Goal: Information Seeking & Learning: Learn about a topic

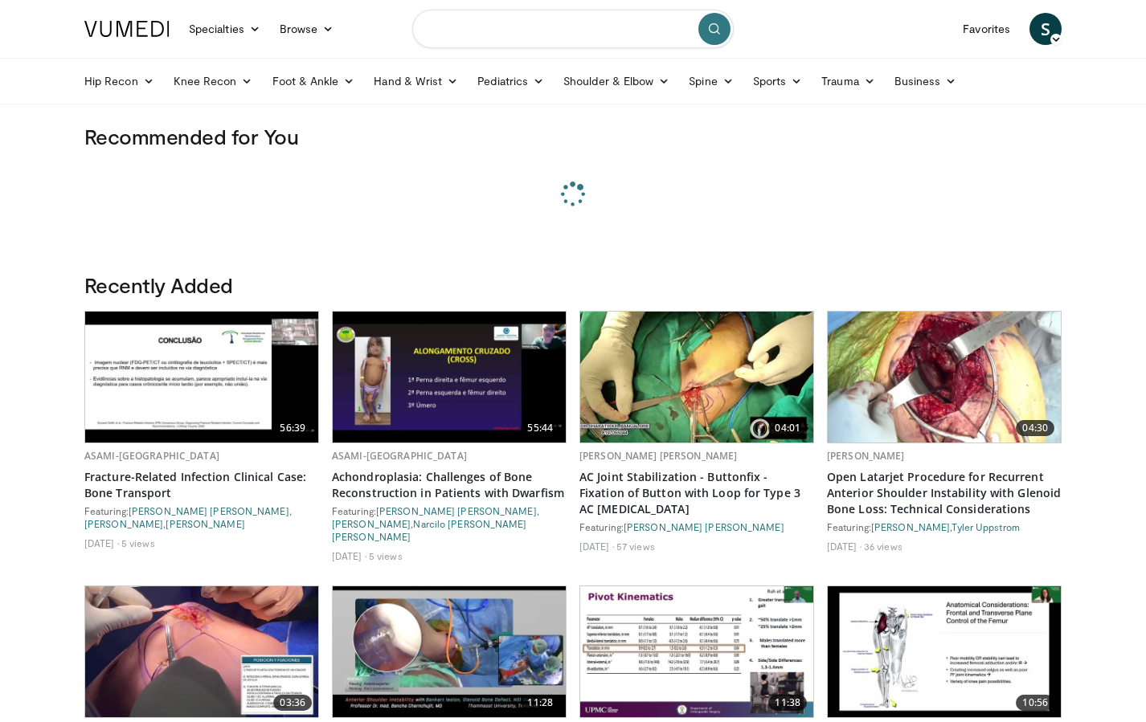
click at [533, 33] on input "Search topics, interventions" at bounding box center [572, 29] width 321 height 39
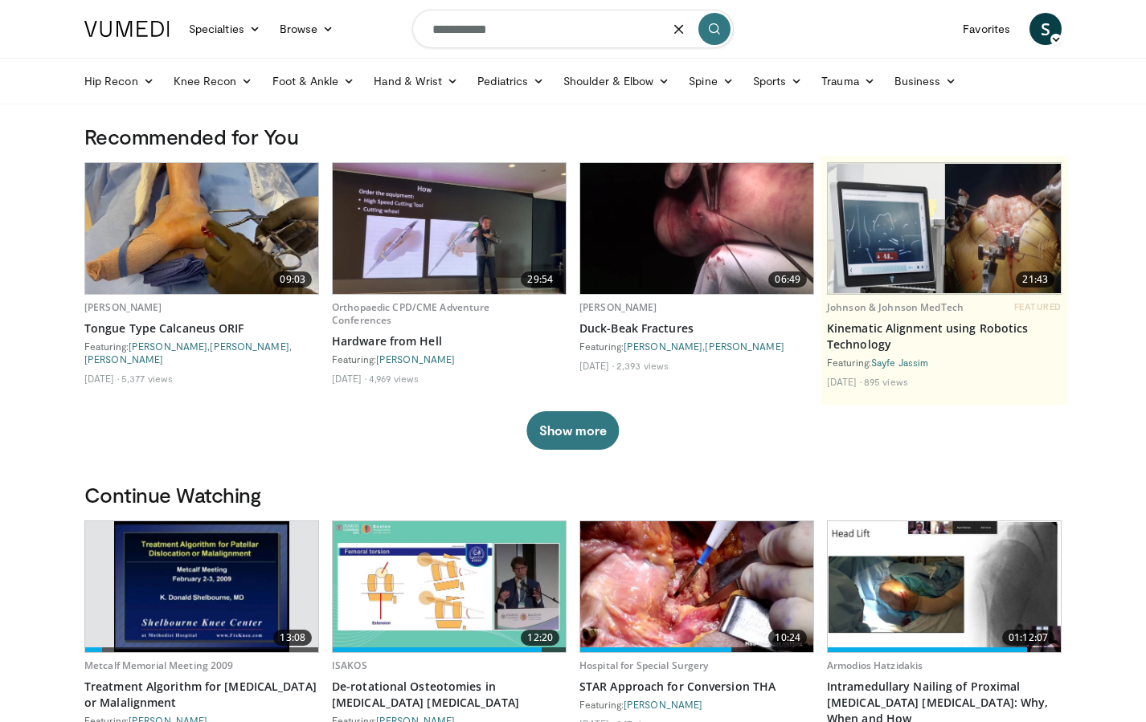
type input "**********"
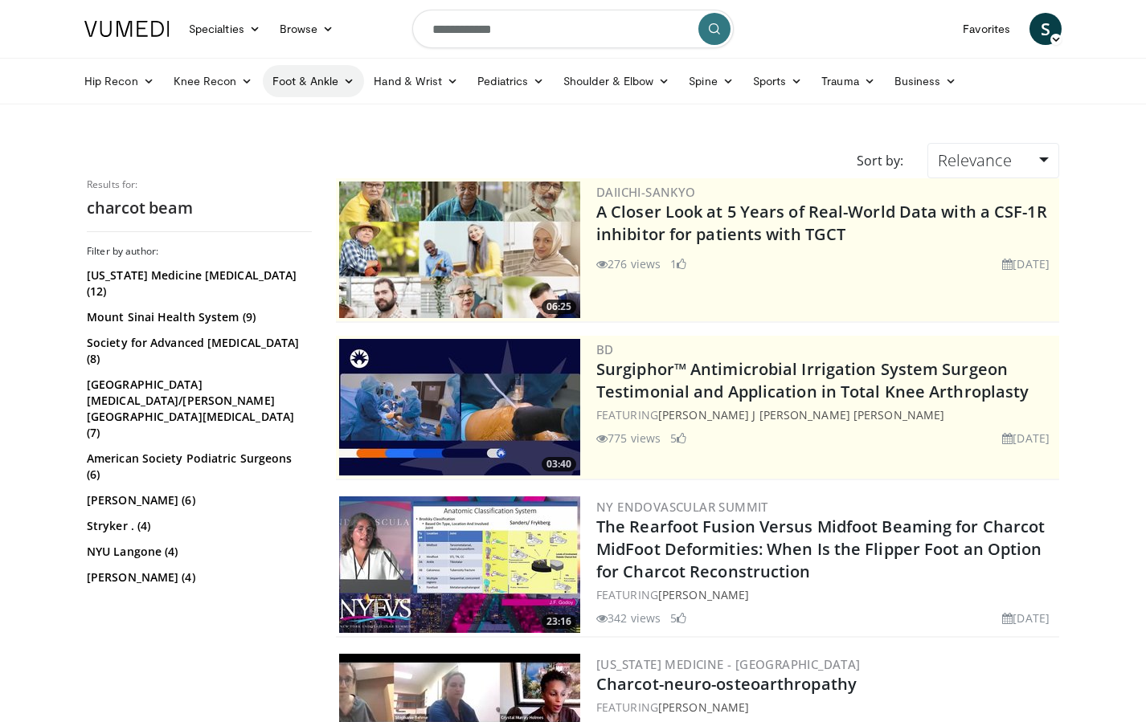
click at [311, 88] on link "Foot & Ankle" at bounding box center [314, 81] width 102 height 32
click at [299, 148] on link "Midfoot" at bounding box center [359, 145] width 191 height 26
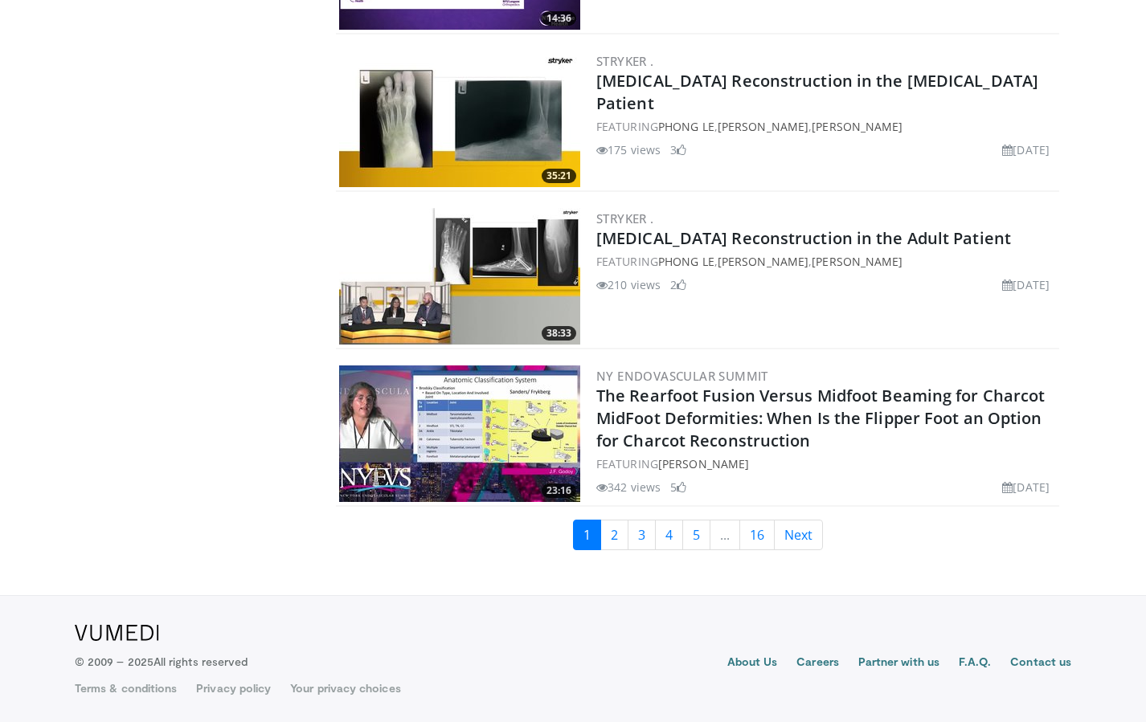
scroll to position [3596, 0]
click at [495, 424] on img at bounding box center [459, 434] width 241 height 137
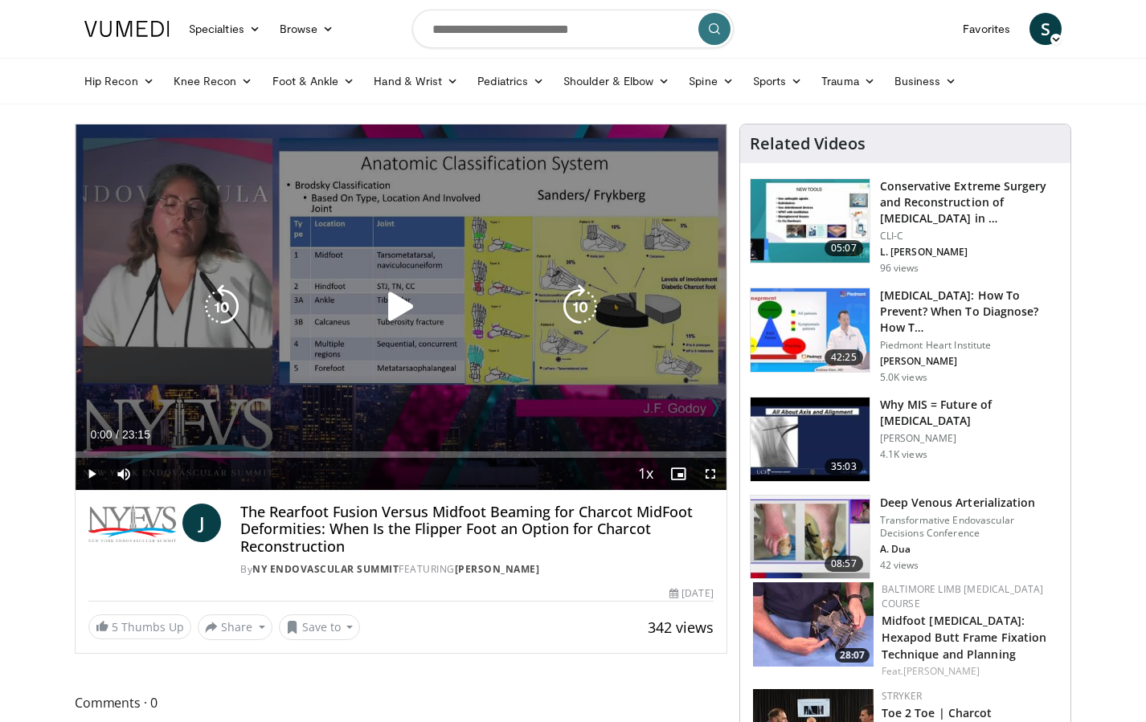
click at [398, 309] on icon "Video Player" at bounding box center [401, 306] width 45 height 45
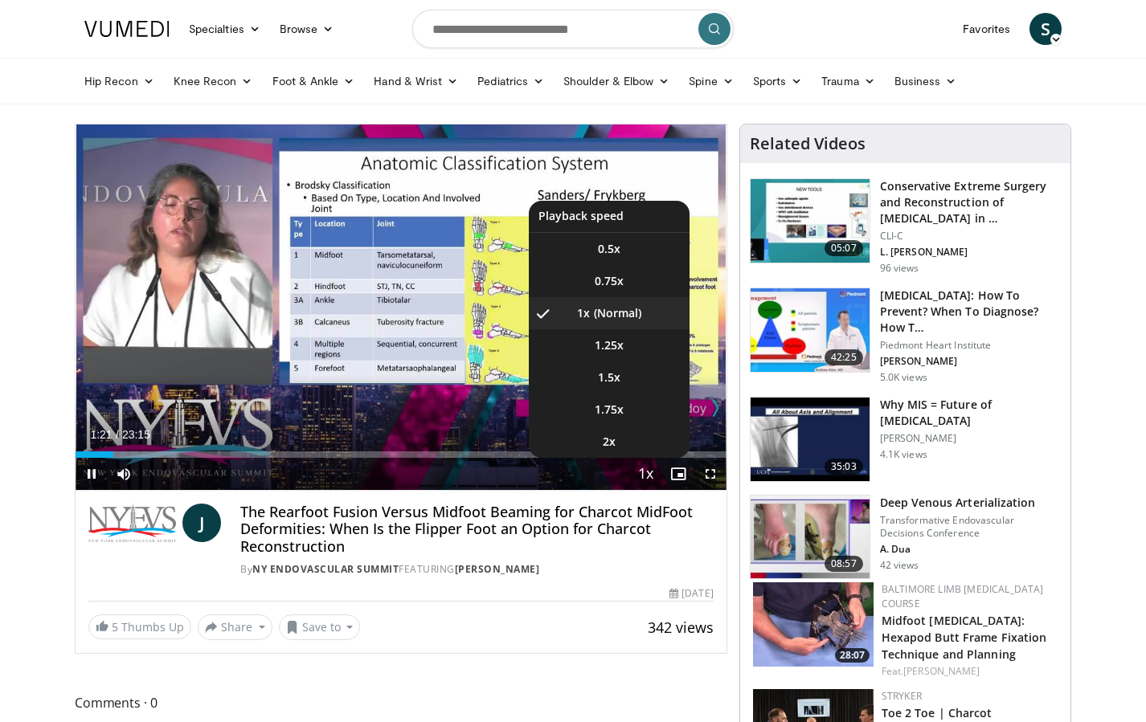
click at [654, 475] on span "Video Player" at bounding box center [646, 475] width 23 height 32
click at [610, 341] on span "1.25x" at bounding box center [609, 346] width 29 height 16
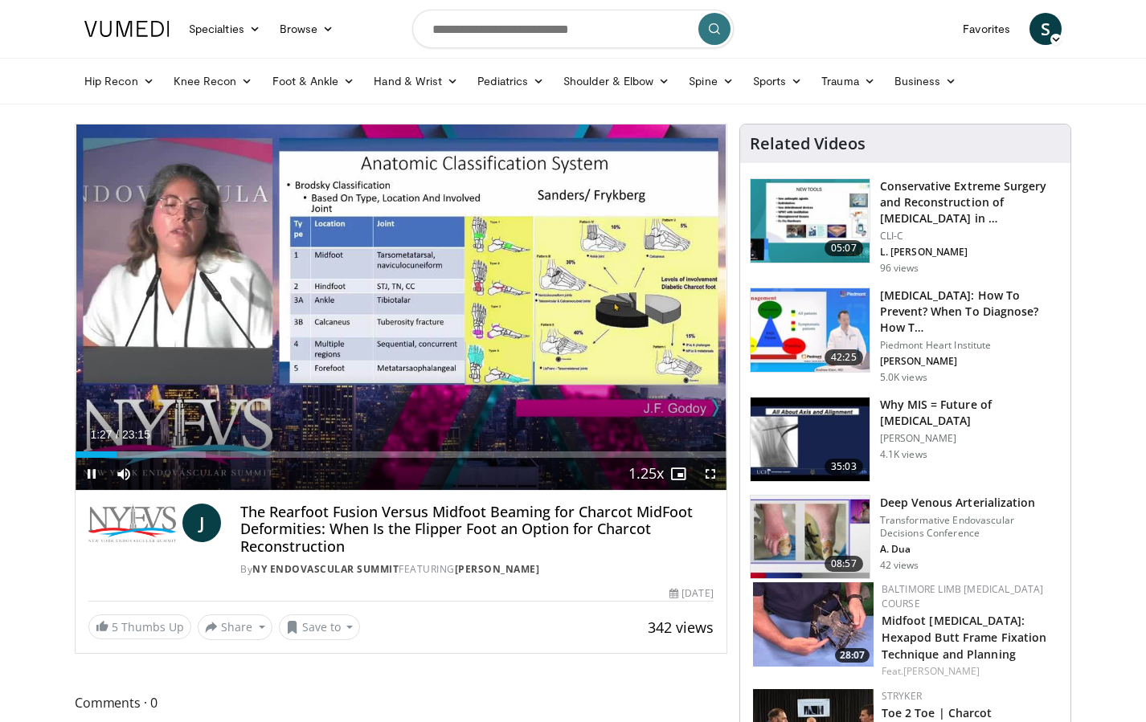
click at [708, 473] on span "Video Player" at bounding box center [710, 474] width 32 height 32
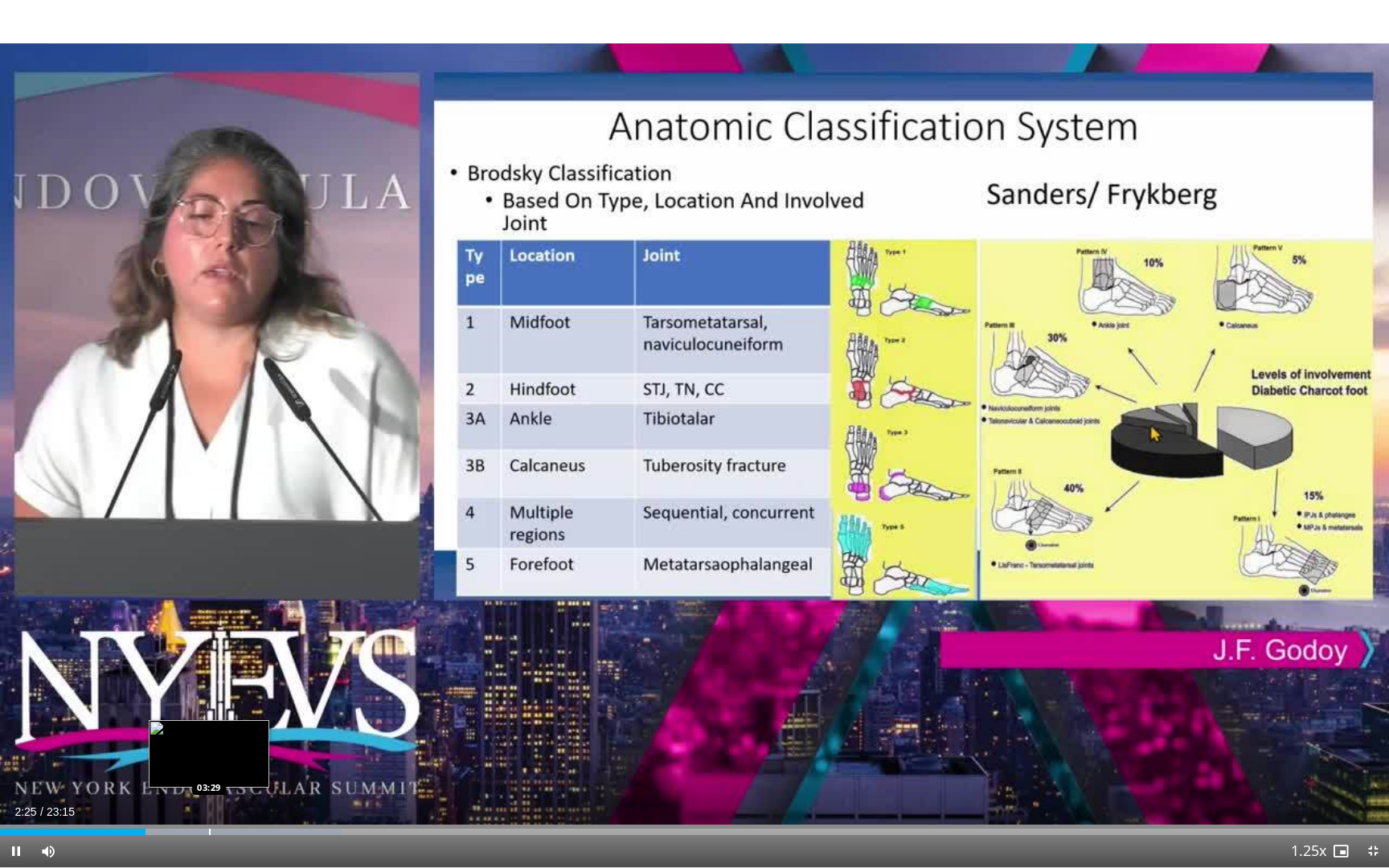
click at [209, 722] on div "Progress Bar" at bounding box center [210, 832] width 2 height 6
click at [291, 722] on div "Progress Bar" at bounding box center [292, 832] width 2 height 6
click at [366, 722] on div "Progress Bar" at bounding box center [367, 832] width 2 height 6
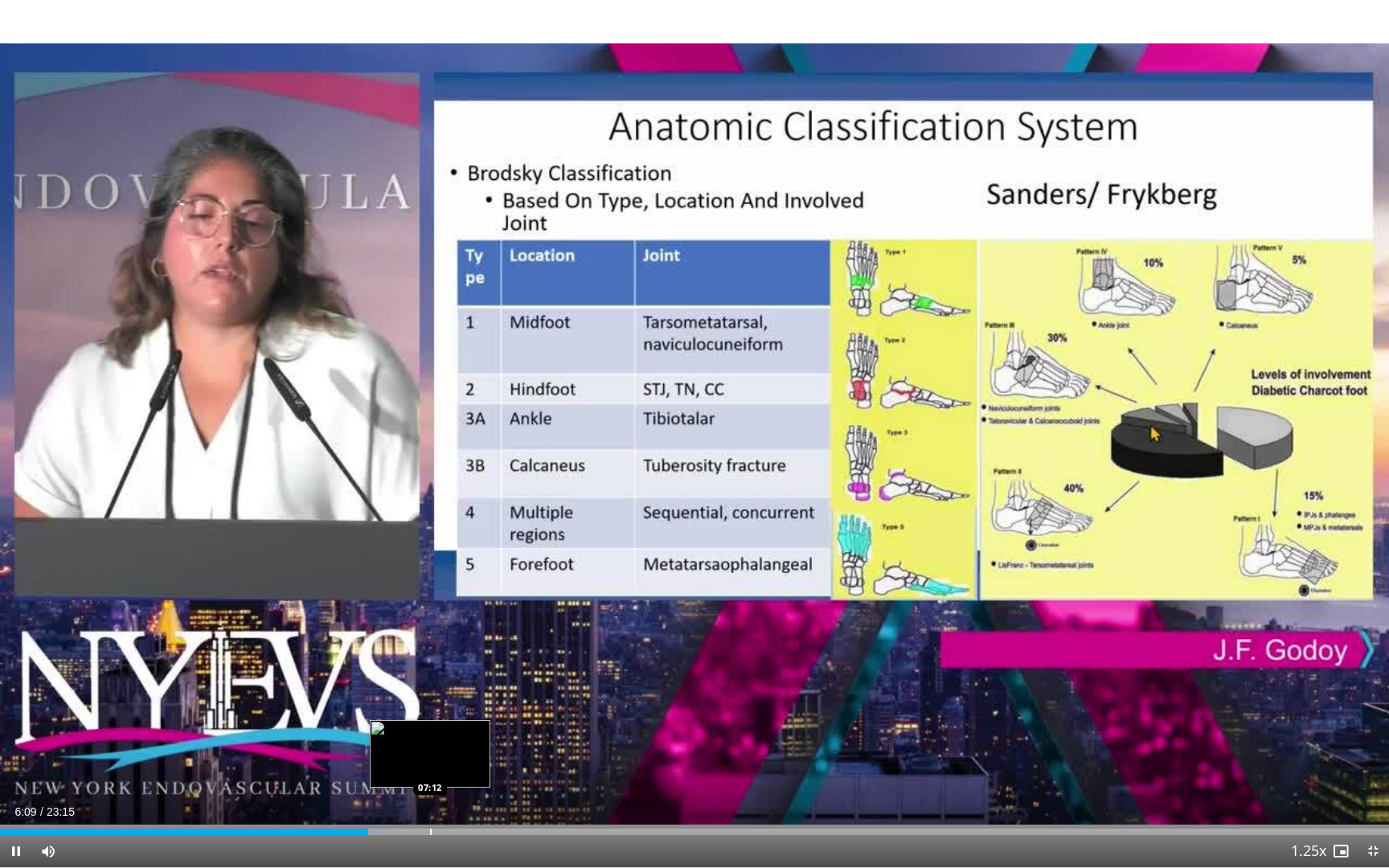
click at [430, 722] on div "Progress Bar" at bounding box center [431, 832] width 2 height 6
click at [462, 722] on div "Progress Bar" at bounding box center [463, 832] width 2 height 6
click at [504, 722] on div "Progress Bar" at bounding box center [505, 832] width 2 height 6
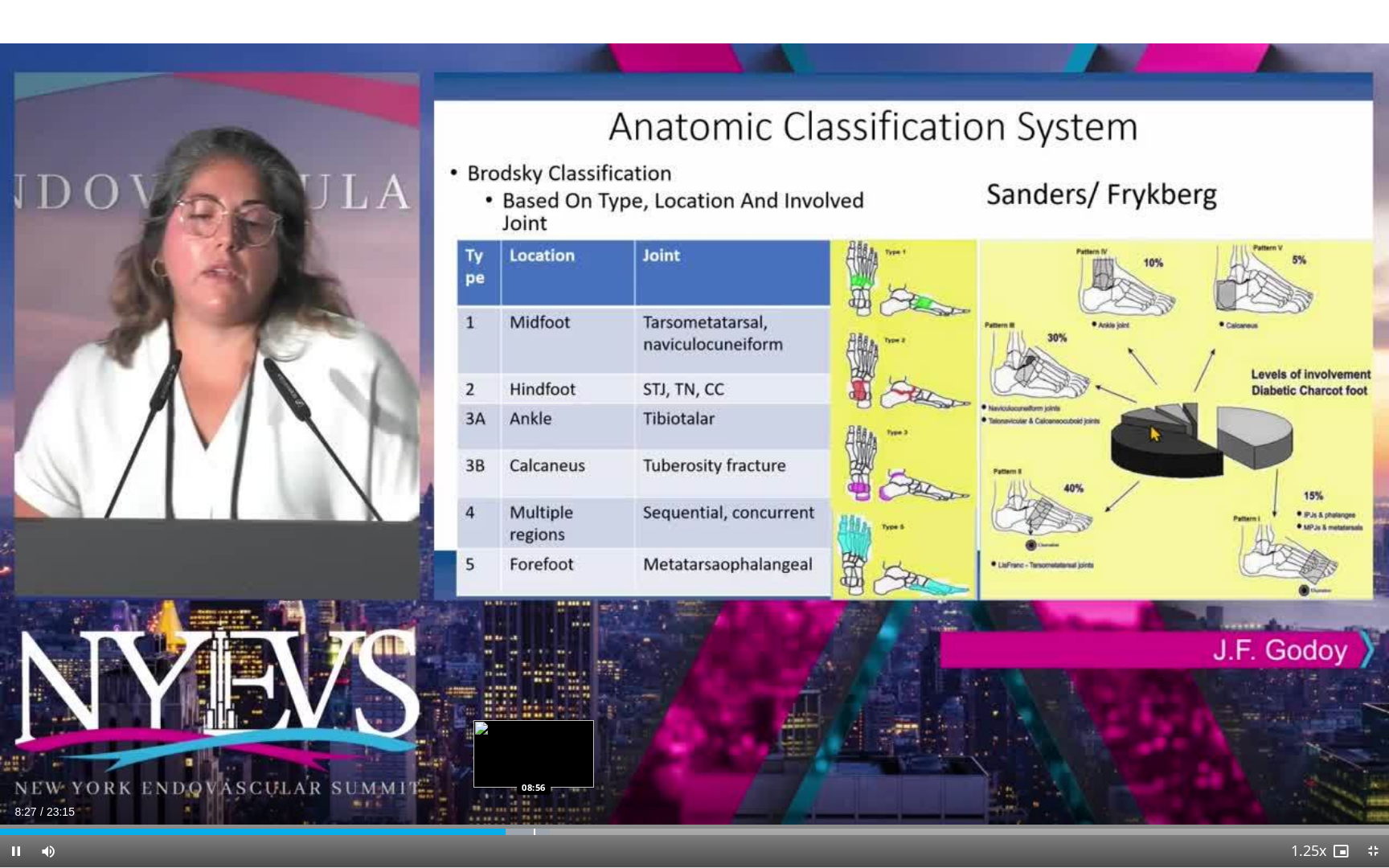
click at [534, 722] on div "Progress Bar" at bounding box center [535, 832] width 2 height 6
click at [543, 722] on div "Progress Bar" at bounding box center [544, 832] width 2 height 6
click at [553, 722] on div "Progress Bar" at bounding box center [553, 832] width 2 height 6
click at [560, 722] on div "Progress Bar" at bounding box center [561, 832] width 2 height 6
click at [567, 722] on div "Progress Bar" at bounding box center [568, 832] width 2 height 6
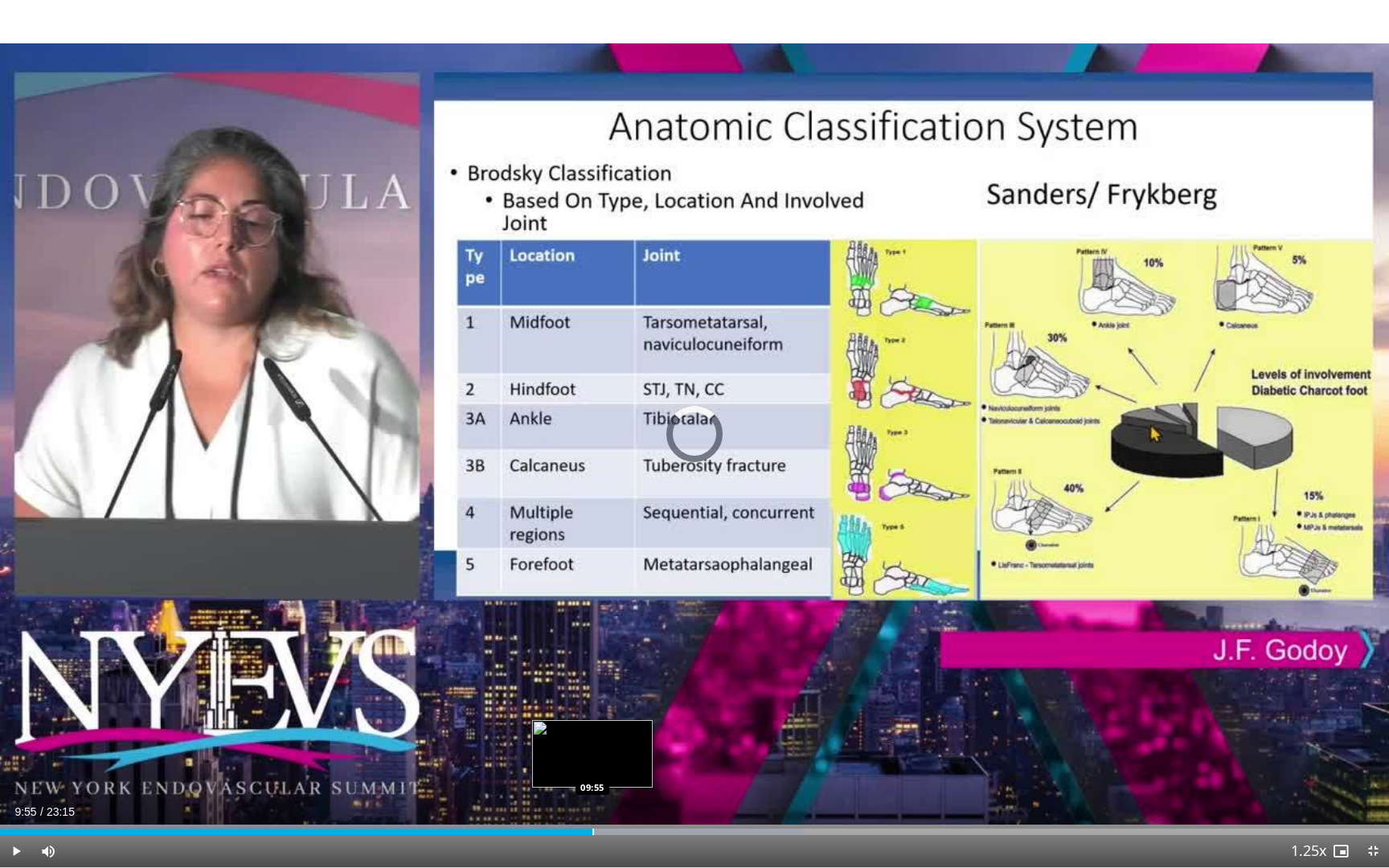
click at [592, 722] on div "Progress Bar" at bounding box center [593, 832] width 2 height 6
click at [608, 722] on div "Progress Bar" at bounding box center [609, 832] width 2 height 6
click at [628, 722] on div "Progress Bar" at bounding box center [629, 832] width 2 height 6
click at [659, 722] on div "Progress Bar" at bounding box center [660, 832] width 2 height 6
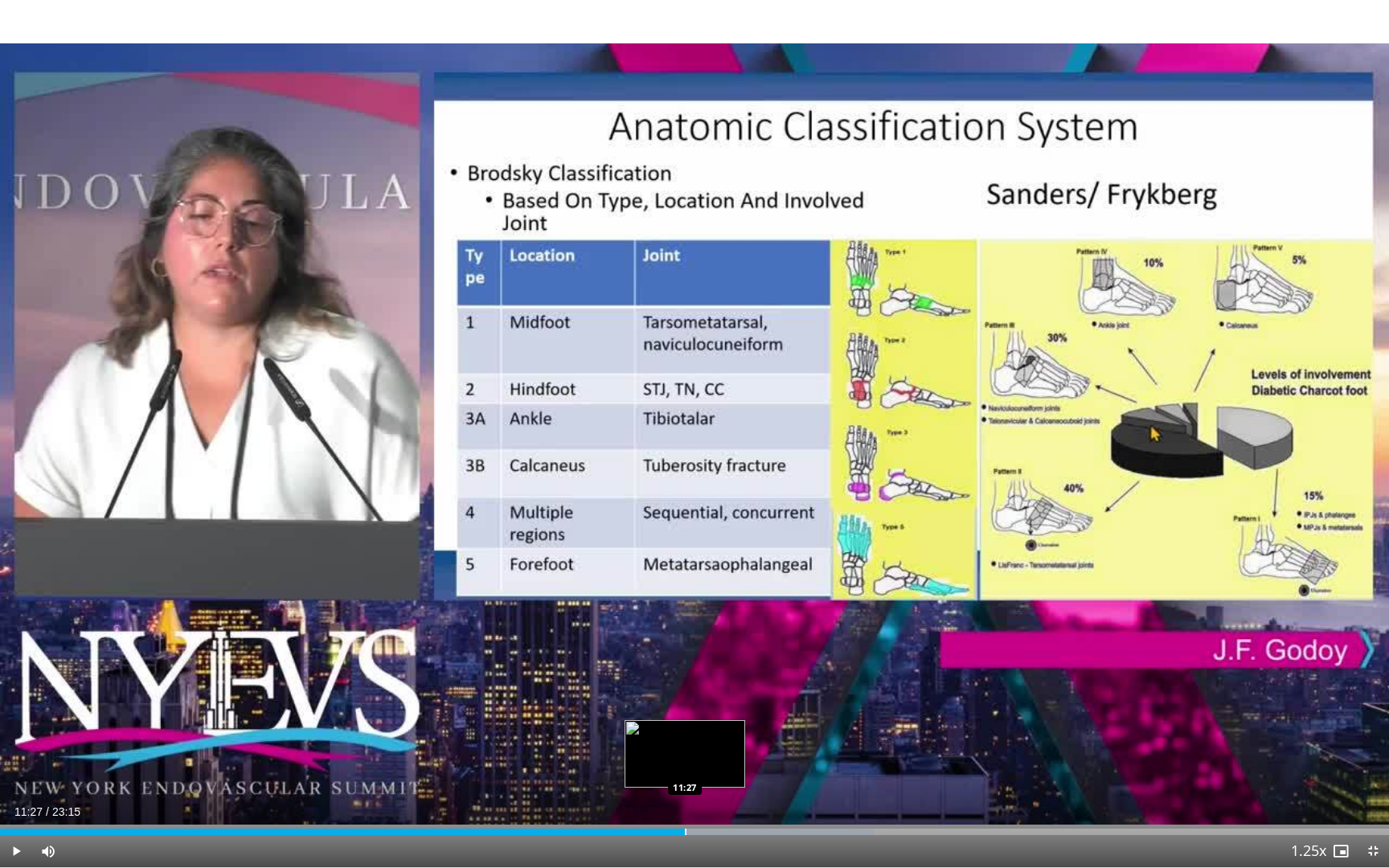
click at [685, 722] on div "Progress Bar" at bounding box center [686, 832] width 2 height 6
click at [715, 722] on div "Progress Bar" at bounding box center [716, 832] width 2 height 6
click at [758, 722] on div "Progress Bar" at bounding box center [759, 832] width 2 height 6
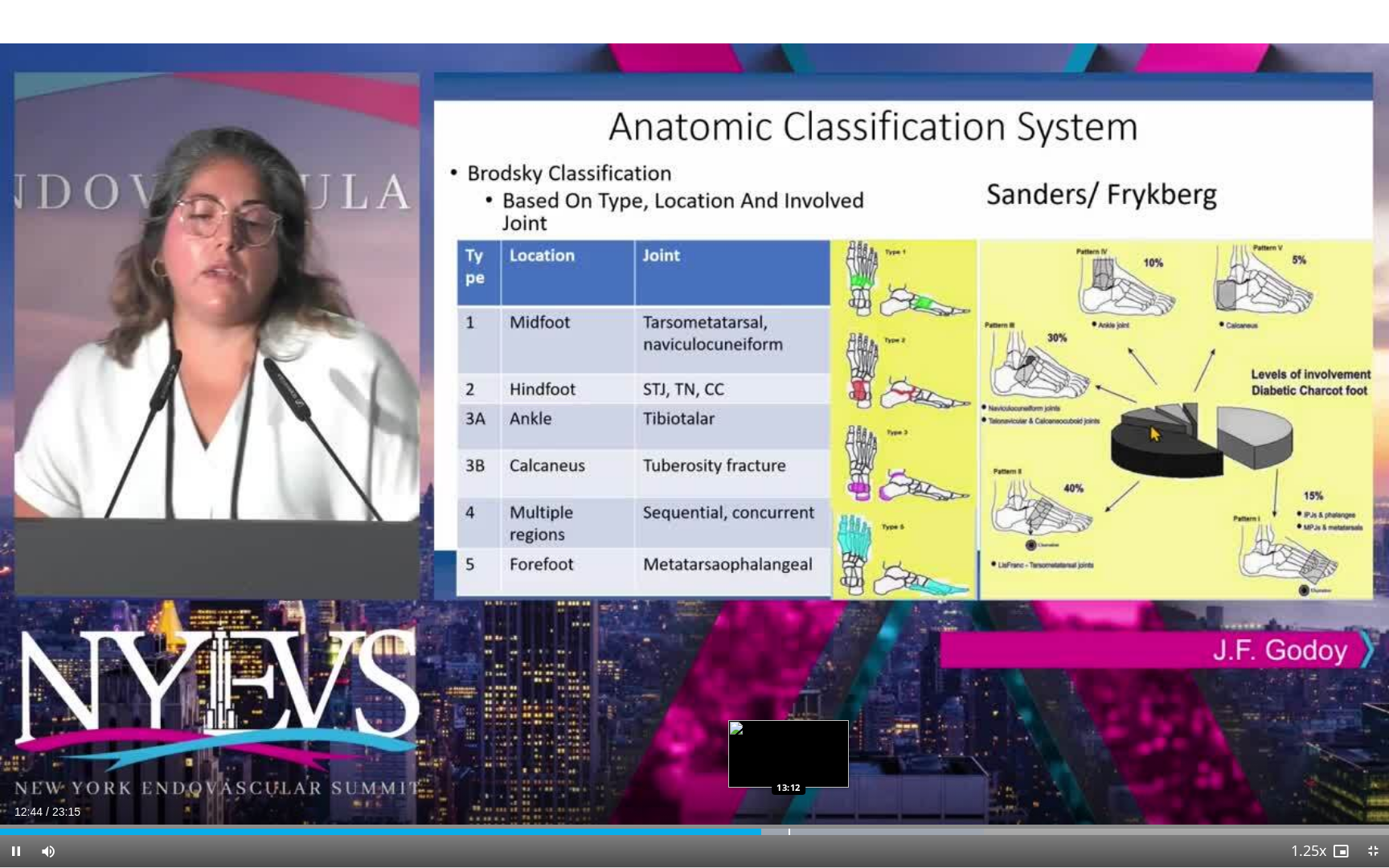
click at [788, 722] on div "Progress Bar" at bounding box center [789, 832] width 2 height 6
click at [832, 722] on div "Loaded : 73.81% 13:18 13:54" at bounding box center [694, 827] width 1389 height 15
click at [814, 722] on div "Progress Bar" at bounding box center [815, 832] width 2 height 6
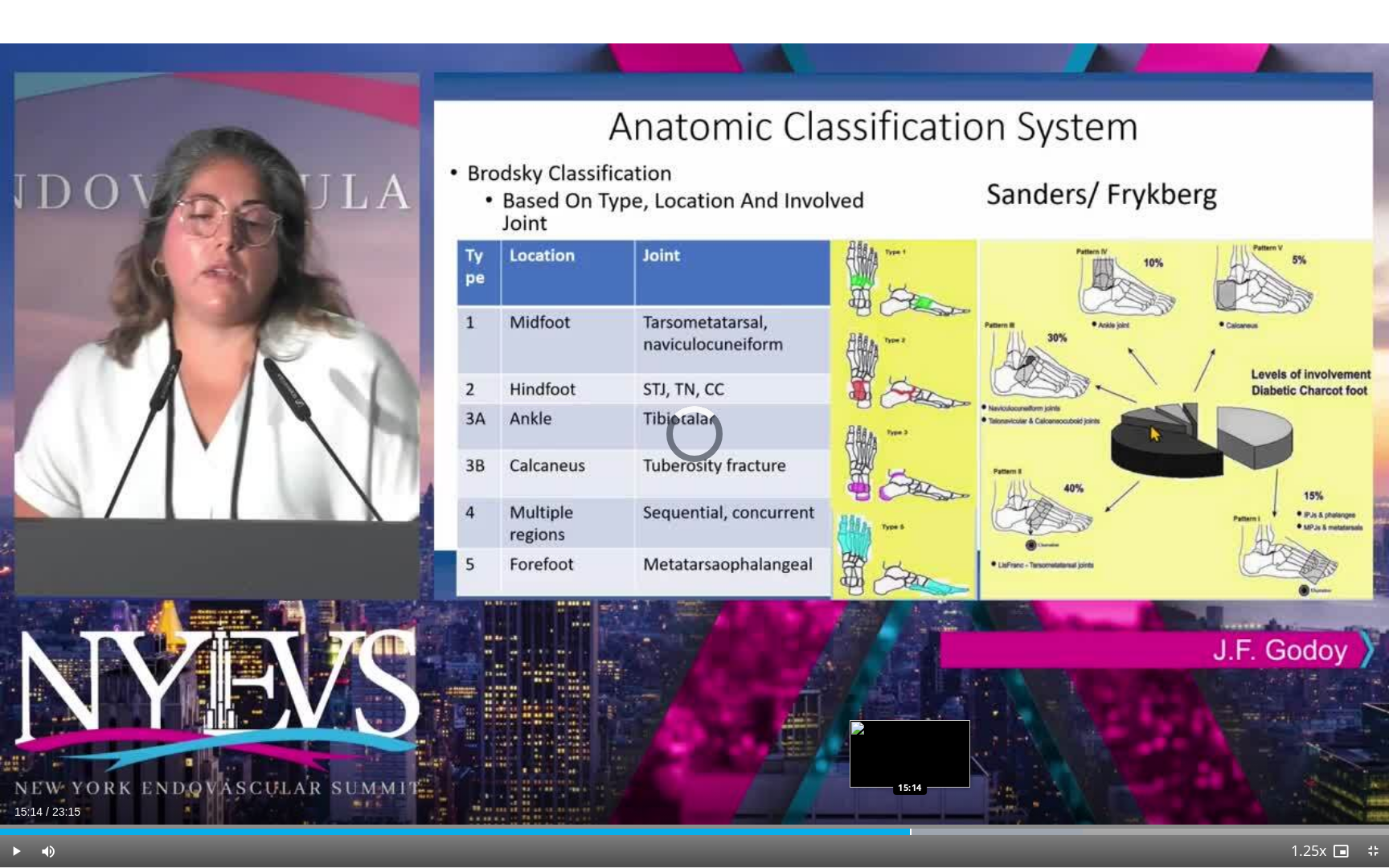
click at [910, 722] on div "Loaded : 77.96% 14:54 15:14" at bounding box center [694, 827] width 1389 height 15
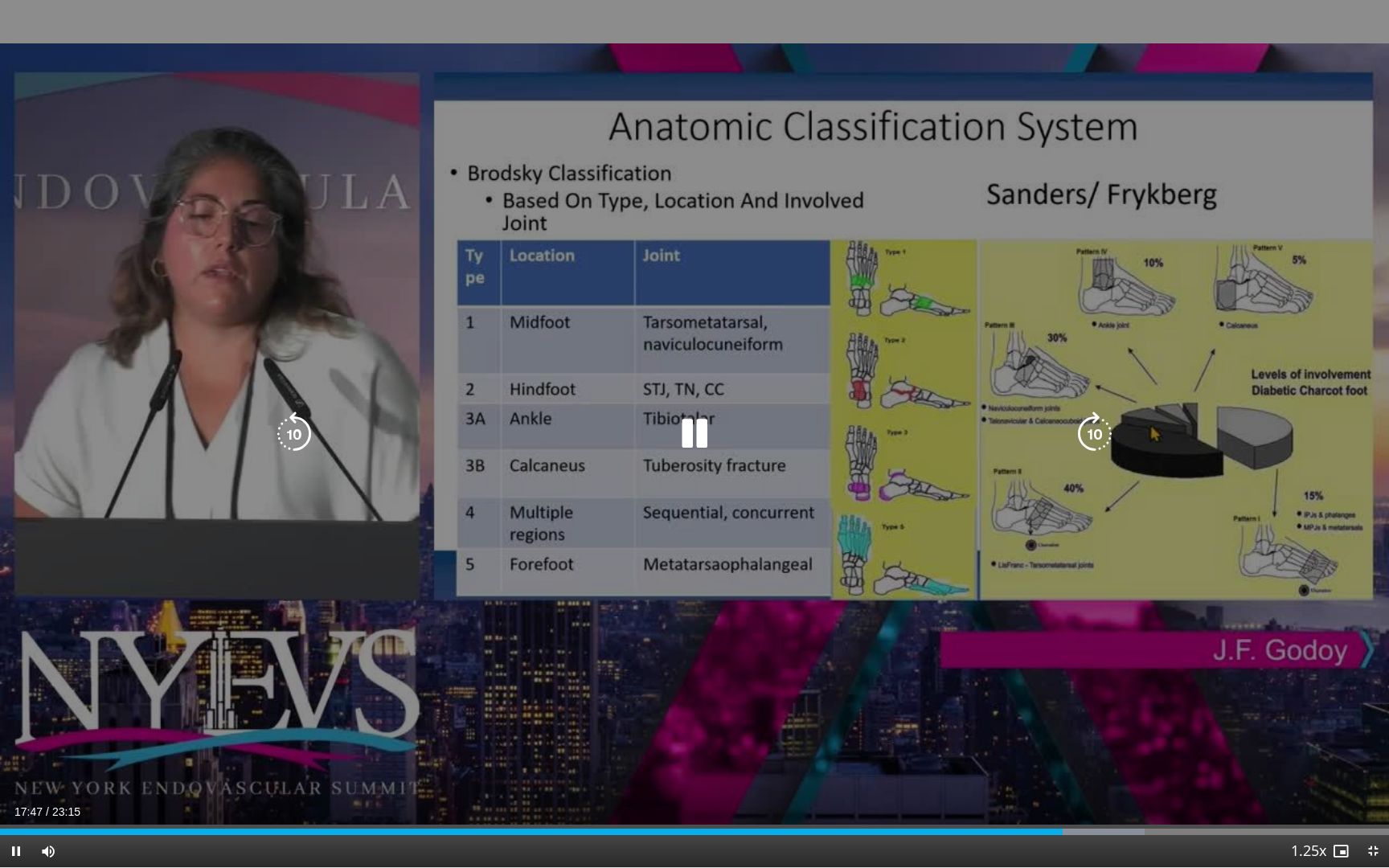
click at [746, 688] on div "10 seconds Tap to unmute" at bounding box center [694, 433] width 1389 height 867
click at [1101, 434] on icon "Video Player" at bounding box center [1094, 433] width 45 height 45
click at [1095, 431] on icon "Video Player" at bounding box center [1094, 433] width 45 height 45
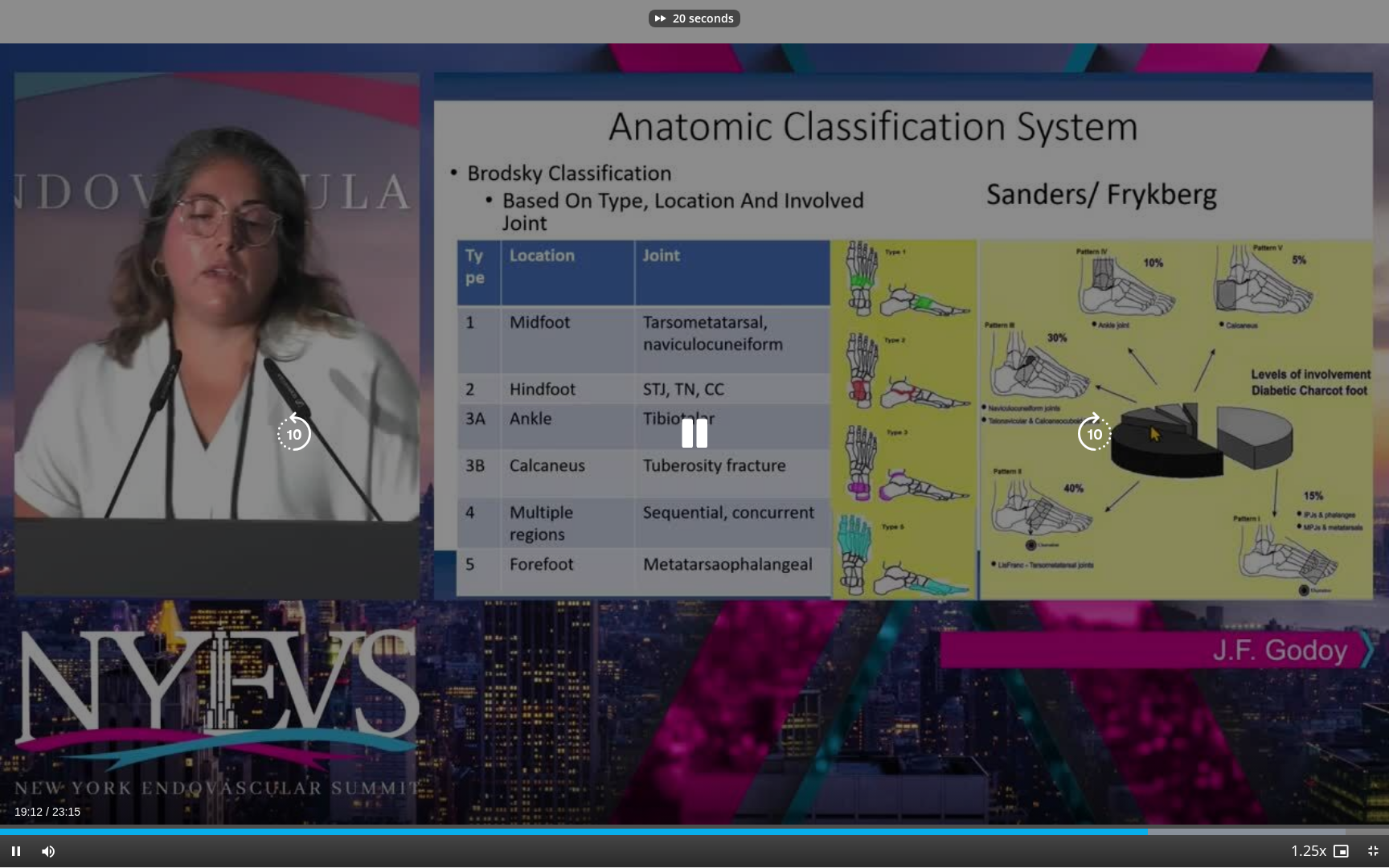
click at [1095, 431] on icon "Video Player" at bounding box center [1094, 433] width 45 height 45
click at [1100, 428] on icon "Video Player" at bounding box center [1094, 433] width 45 height 45
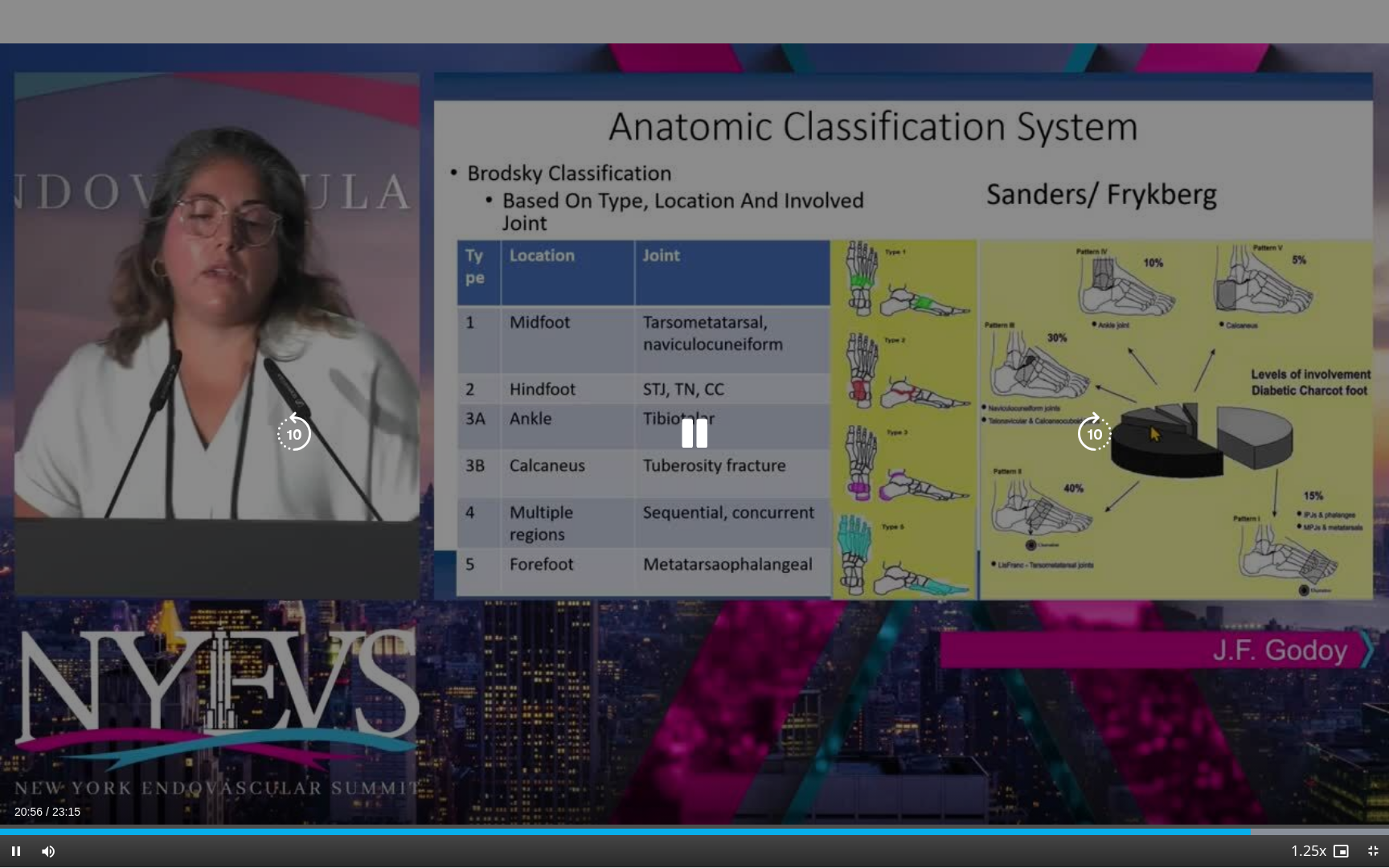
click at [1095, 432] on icon "Video Player" at bounding box center [1094, 433] width 45 height 45
click at [1086, 425] on icon "Video Player" at bounding box center [1094, 433] width 45 height 45
click at [1094, 428] on icon "Video Player" at bounding box center [1094, 433] width 45 height 45
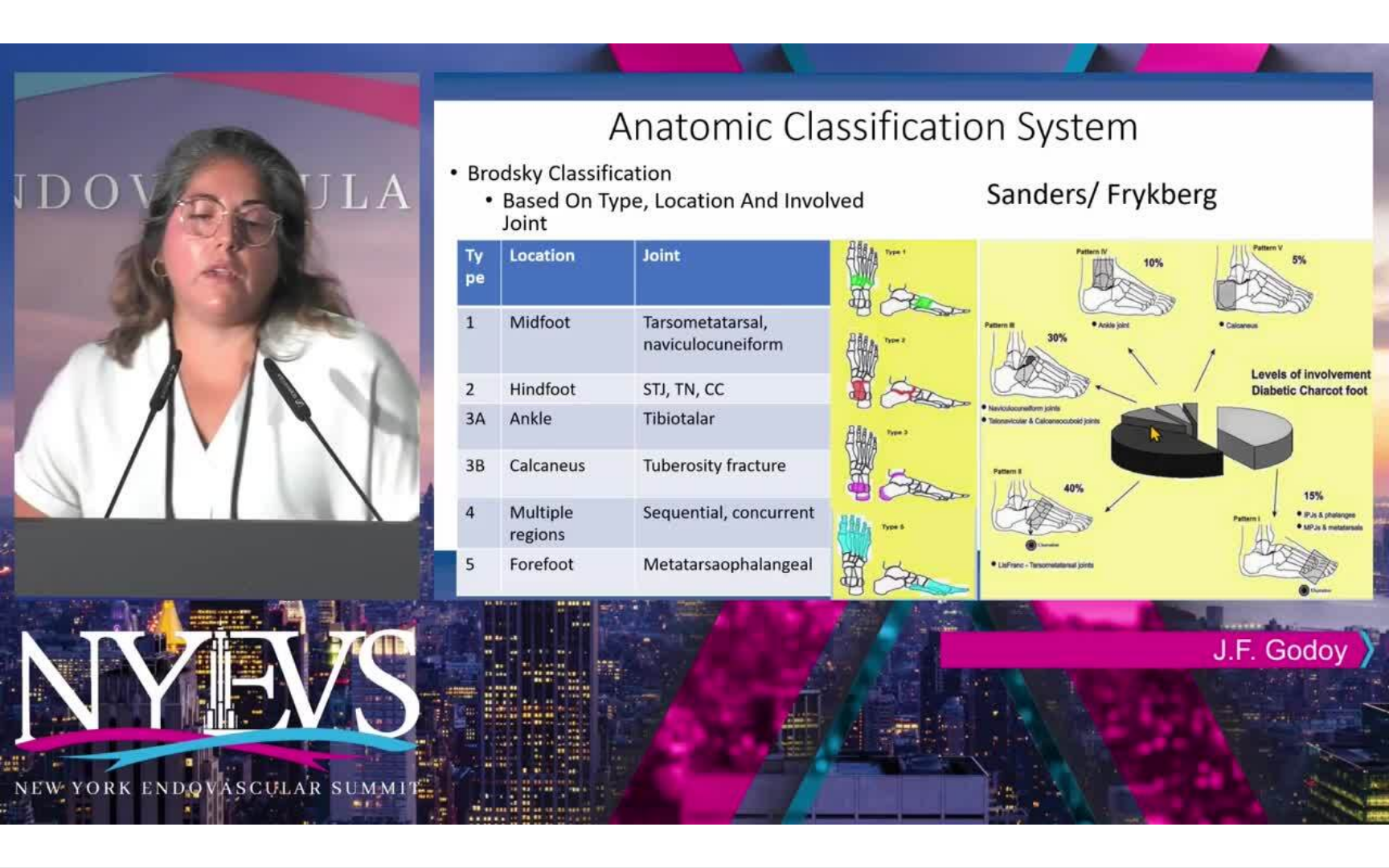
click at [1094, 428] on div "10 seconds Tap to unmute" at bounding box center [694, 433] width 1389 height 867
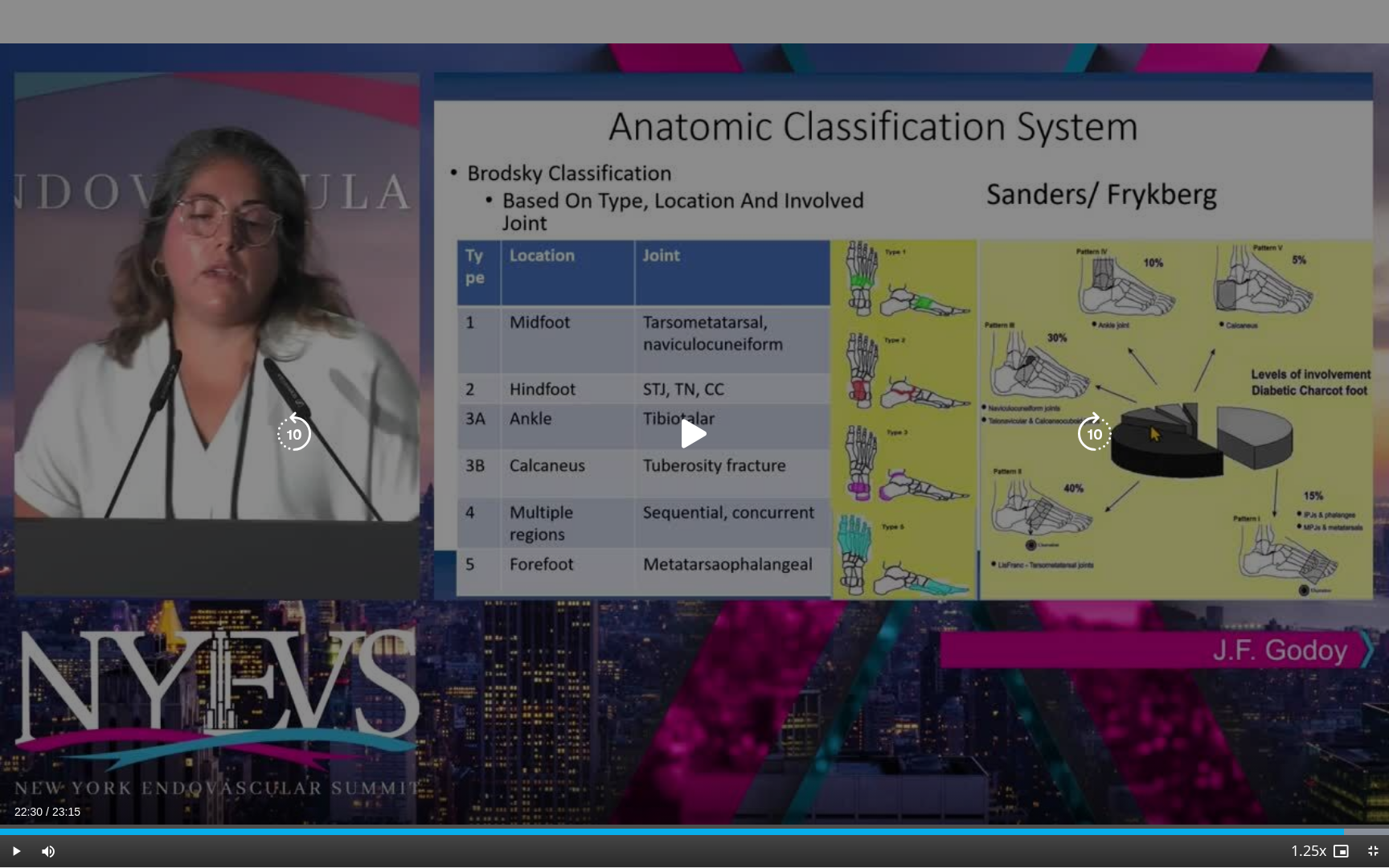
click at [1093, 432] on icon "Video Player" at bounding box center [1094, 433] width 45 height 45
click at [712, 444] on icon "Video Player" at bounding box center [694, 433] width 45 height 45
click at [1093, 424] on icon "Video Player" at bounding box center [1094, 433] width 45 height 45
click at [1091, 436] on icon "Video Player" at bounding box center [1094, 433] width 45 height 45
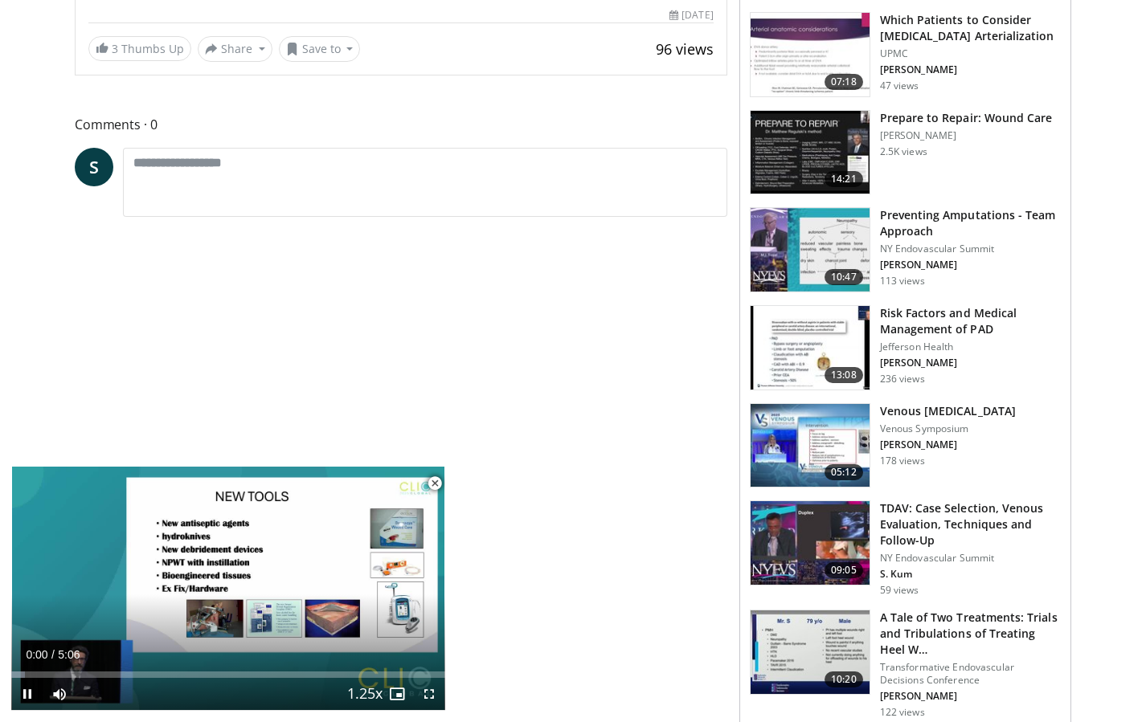
scroll to position [673, 0]
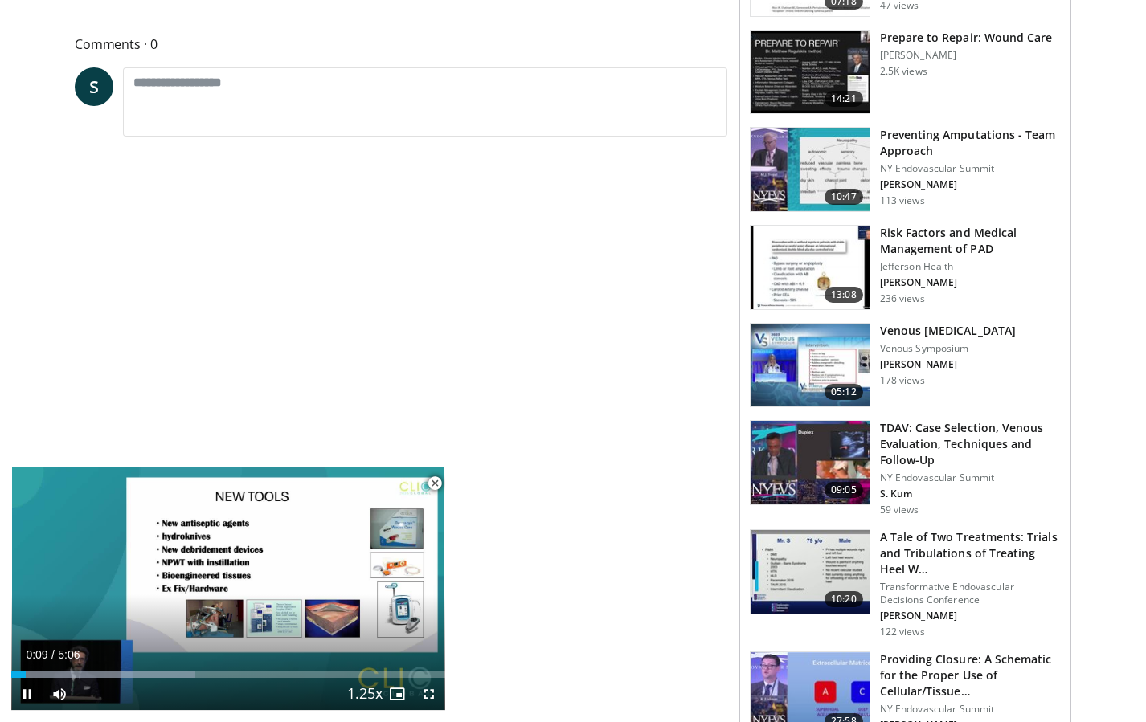
click at [438, 477] on span "Video Player" at bounding box center [435, 484] width 32 height 32
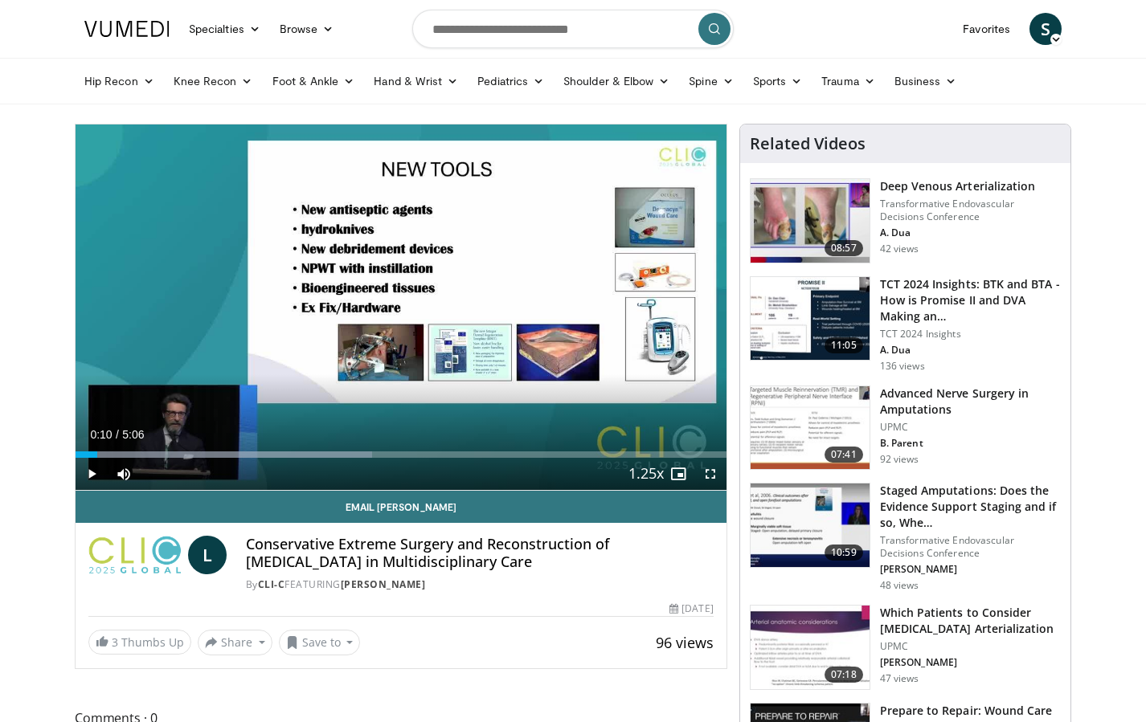
scroll to position [0, 0]
click at [321, 81] on link "Foot & Ankle" at bounding box center [314, 81] width 102 height 32
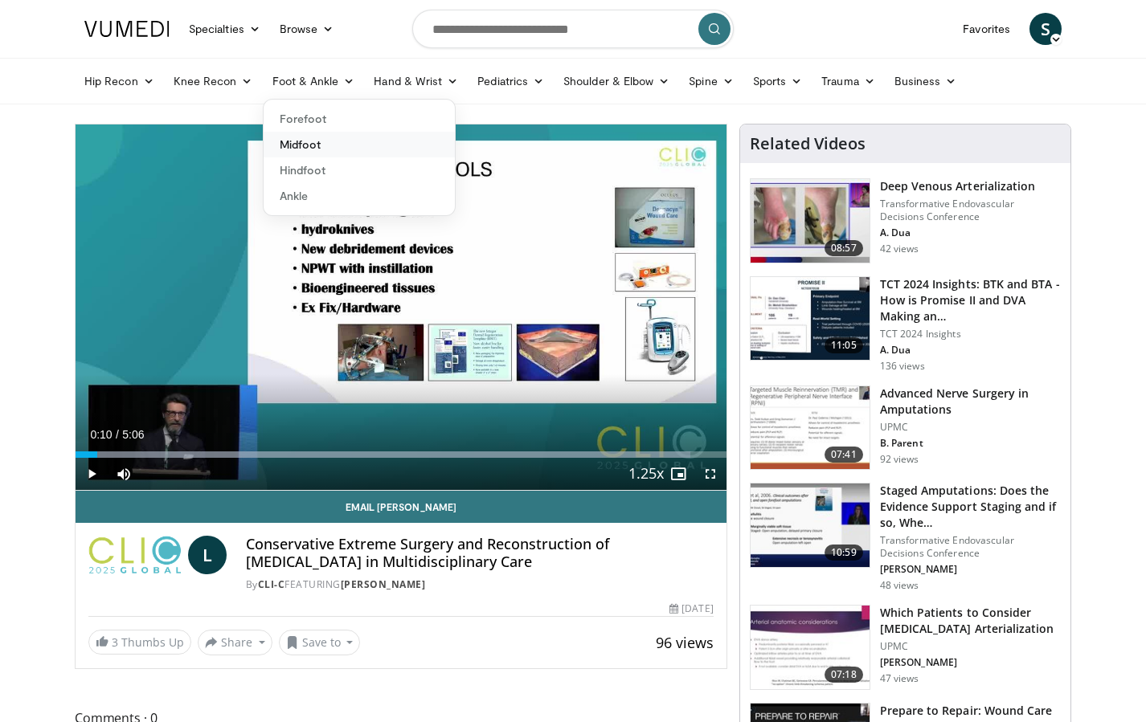
click at [301, 142] on link "Midfoot" at bounding box center [359, 145] width 191 height 26
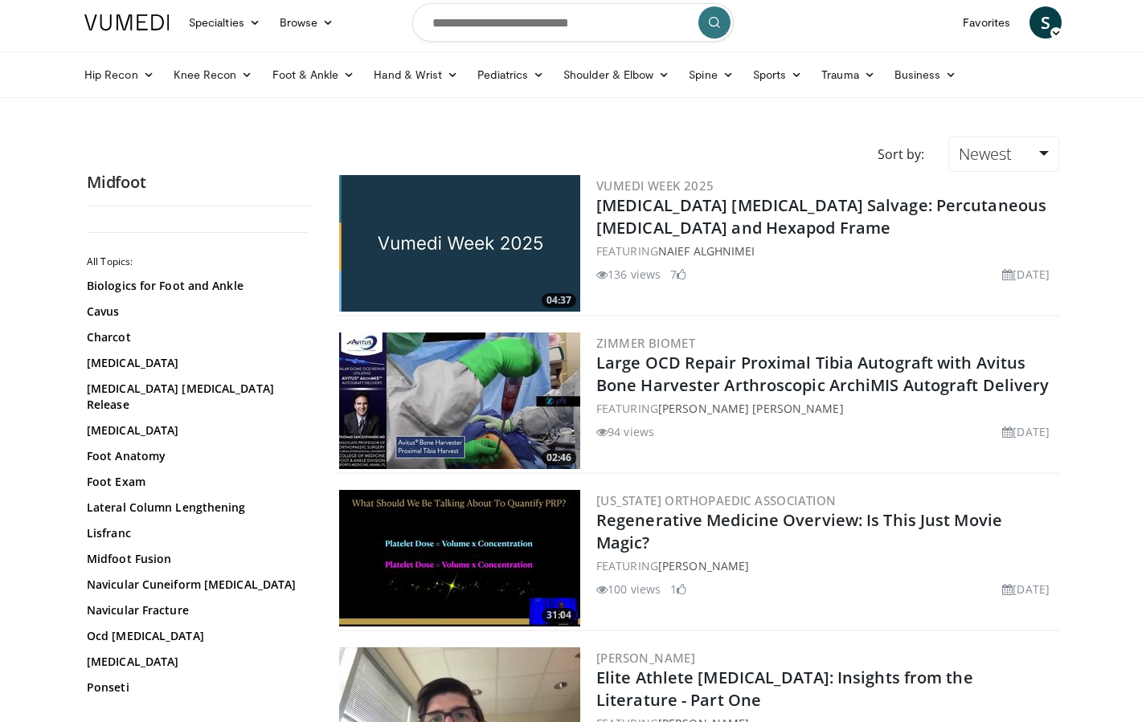
scroll to position [6, 0]
click at [511, 245] on img at bounding box center [459, 243] width 241 height 137
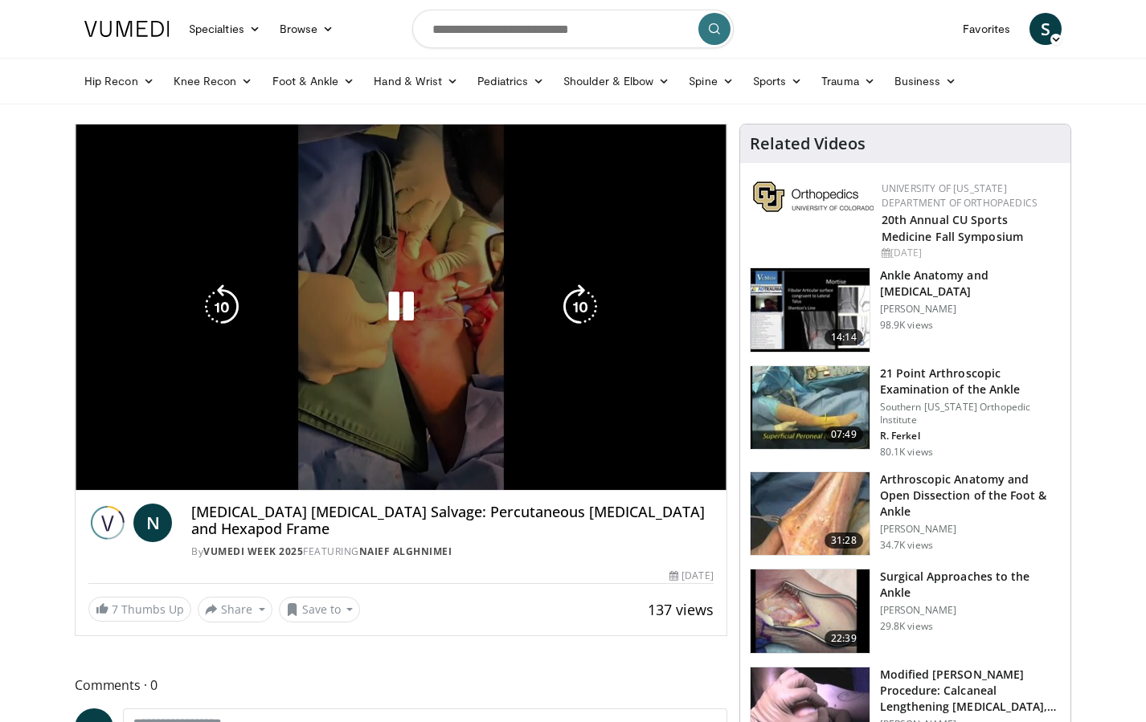
click at [714, 490] on span "Video Player" at bounding box center [710, 506] width 32 height 32
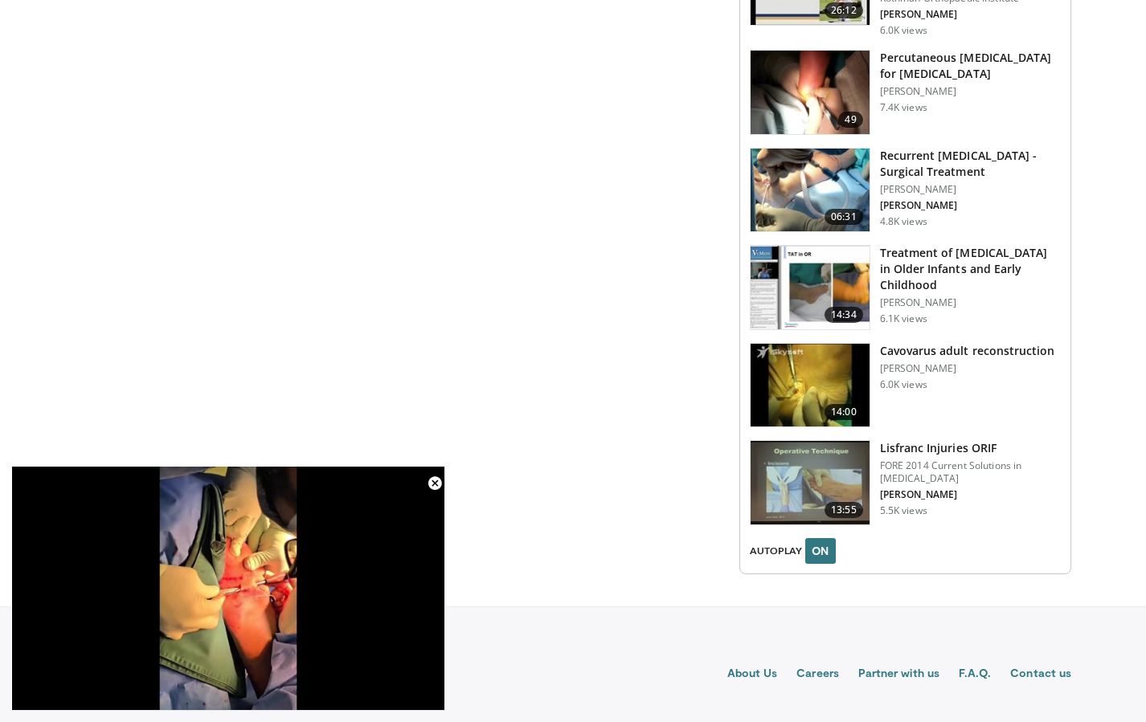
scroll to position [1730, 0]
click at [817, 179] on img at bounding box center [810, 191] width 119 height 84
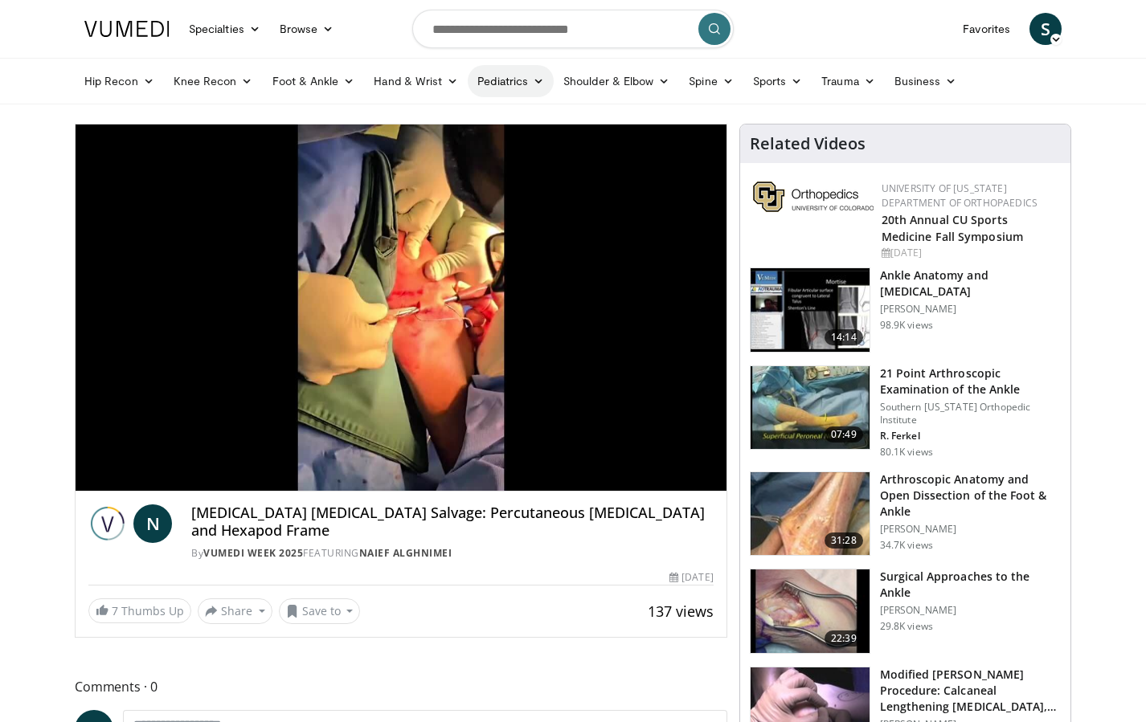
scroll to position [0, 0]
click at [527, 19] on input "Search topics, interventions" at bounding box center [572, 29] width 321 height 39
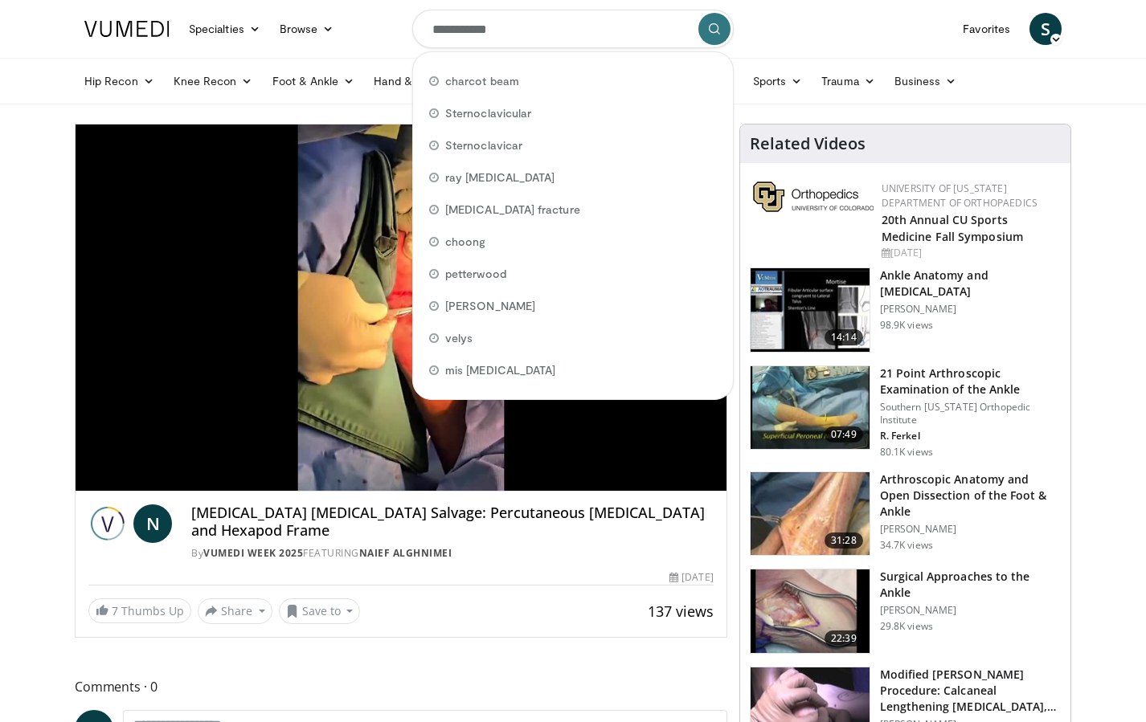
type input "**********"
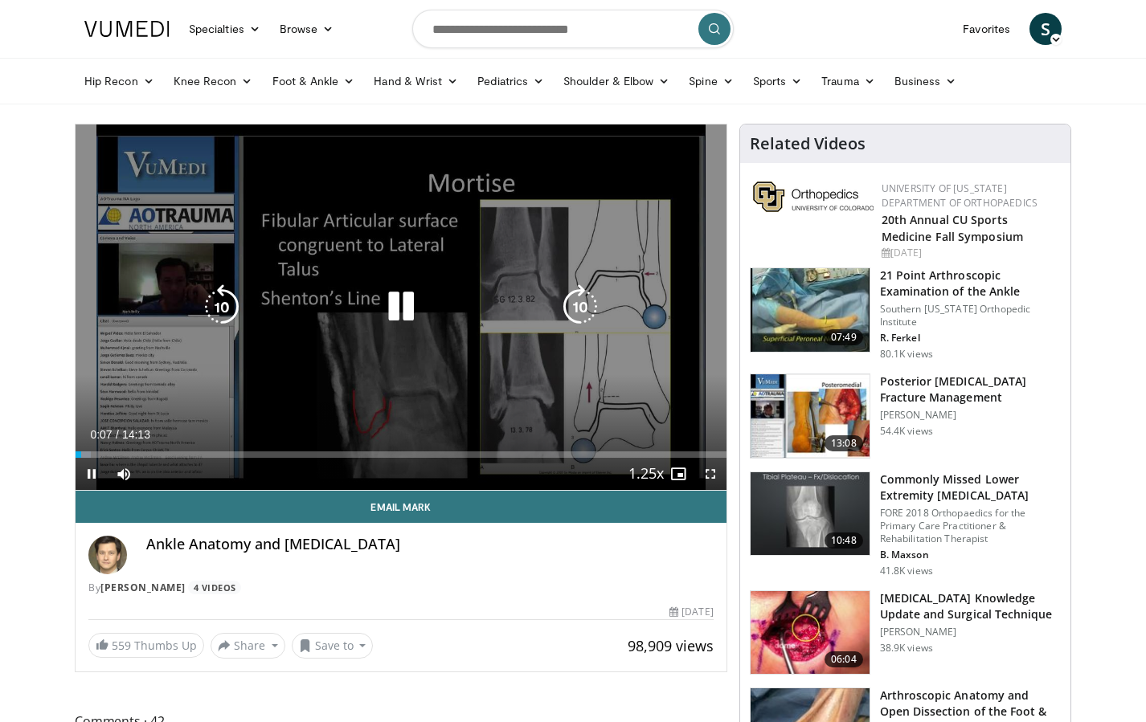
click at [398, 308] on icon "Video Player" at bounding box center [401, 306] width 45 height 45
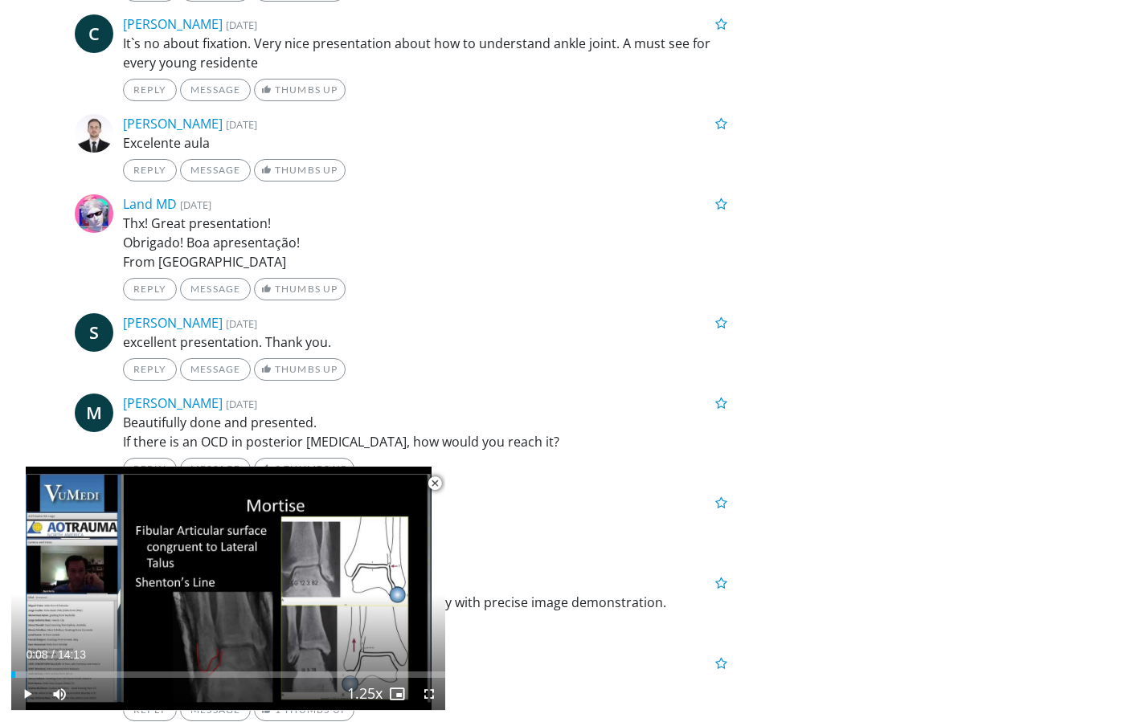
scroll to position [2630, 0]
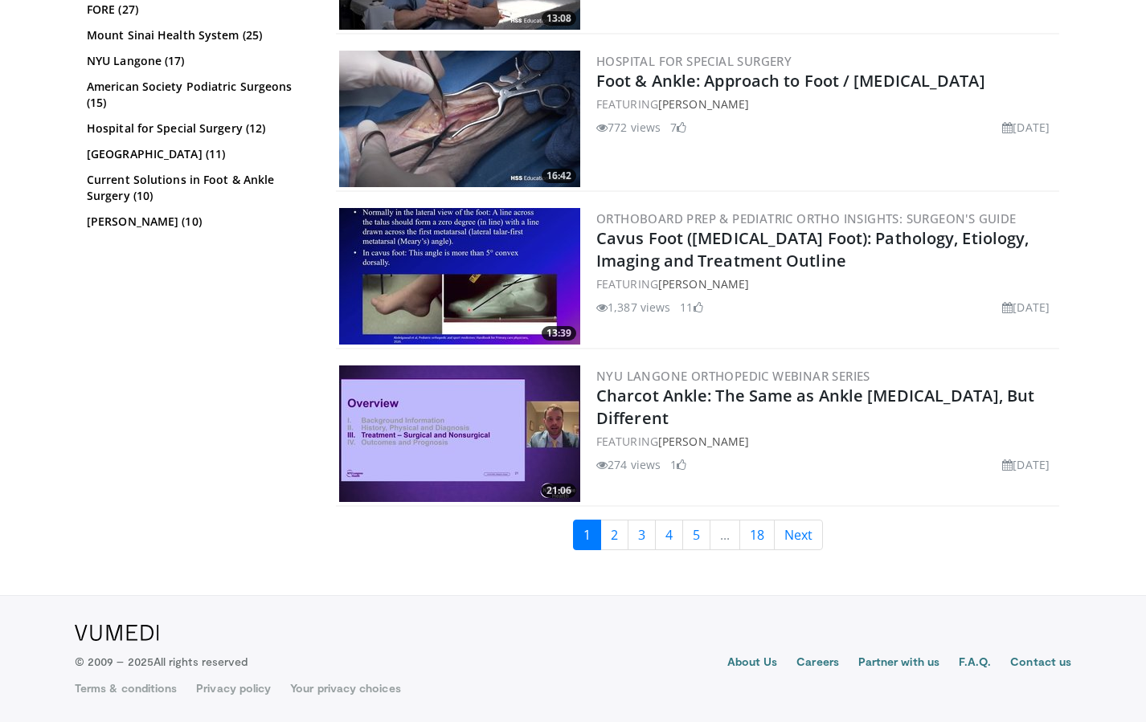
scroll to position [3596, 0]
click at [616, 534] on link "2" at bounding box center [614, 535] width 28 height 31
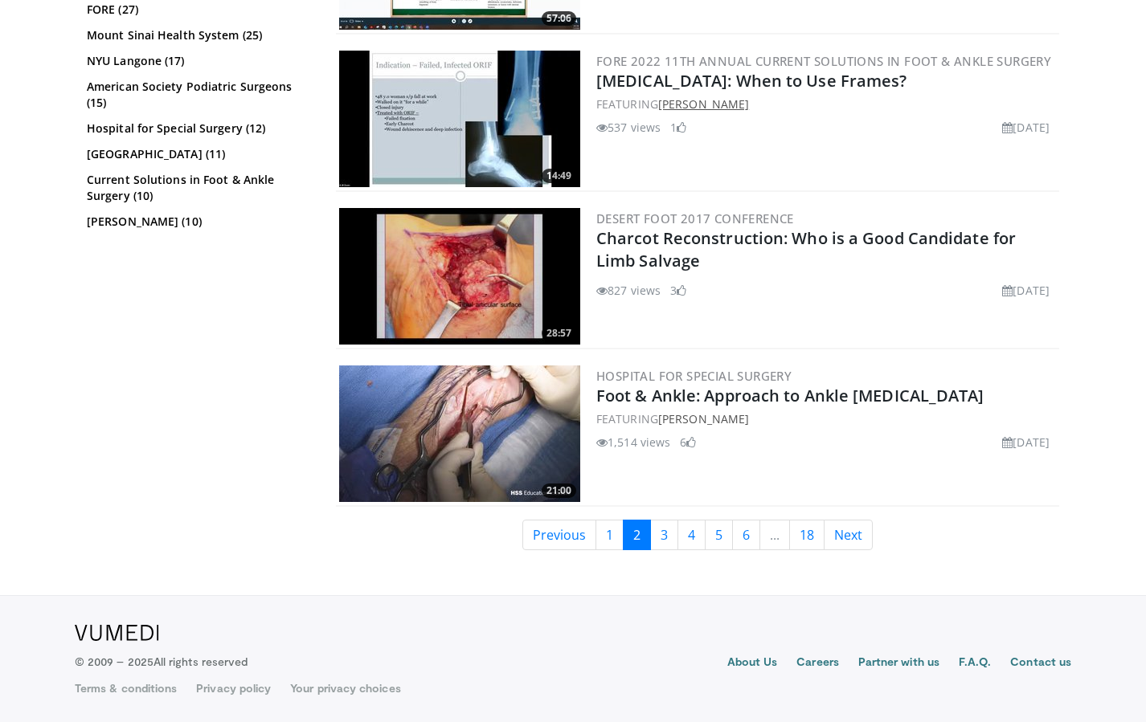
scroll to position [3596, 0]
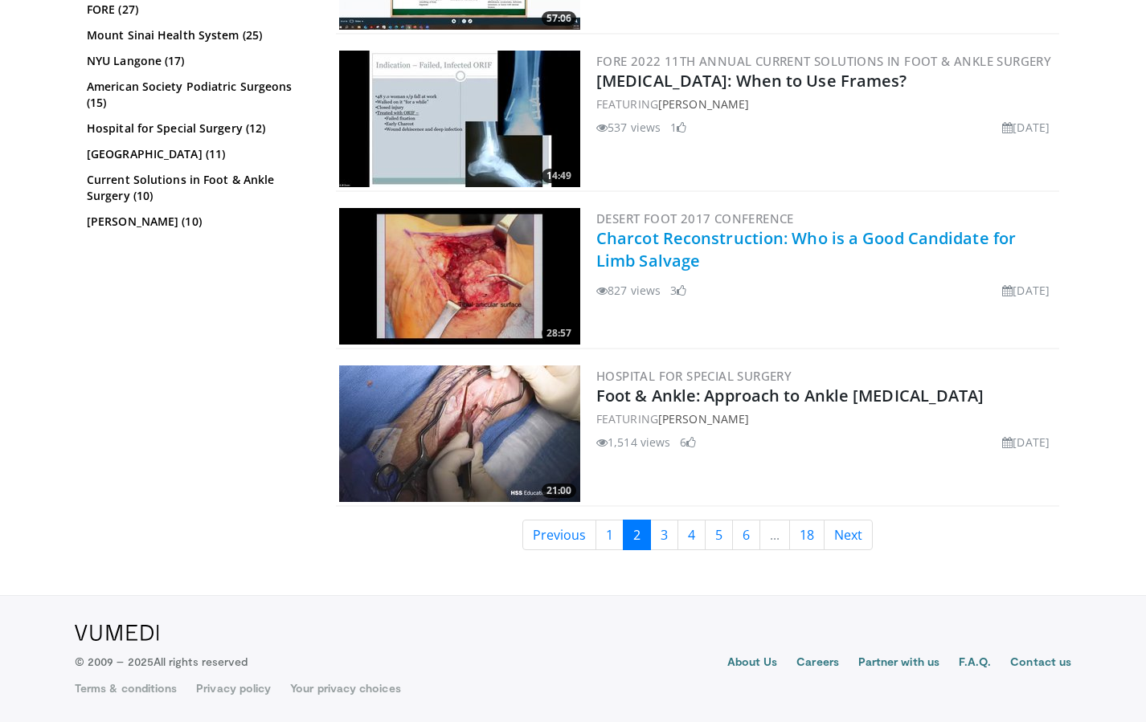
click at [668, 240] on link "Charcot Reconstruction: Who is a Good Candidate for Limb Salvage" at bounding box center [805, 249] width 419 height 44
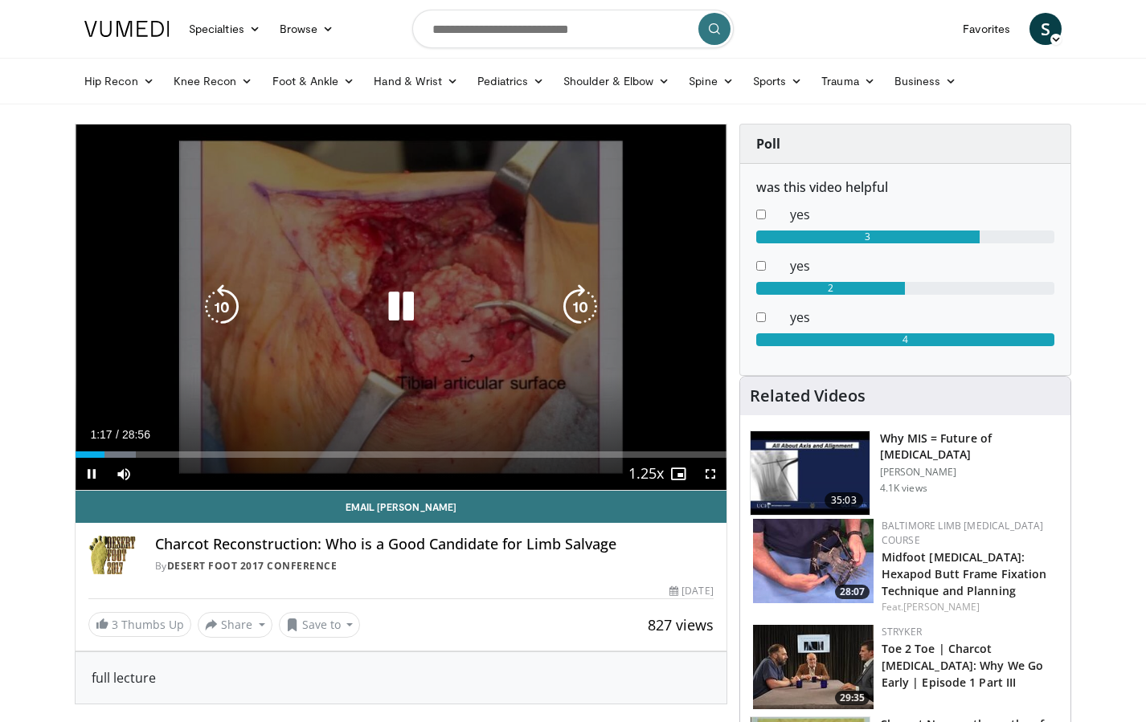
click at [573, 306] on icon "Video Player" at bounding box center [580, 306] width 45 height 45
click at [575, 305] on icon "Video Player" at bounding box center [580, 306] width 45 height 45
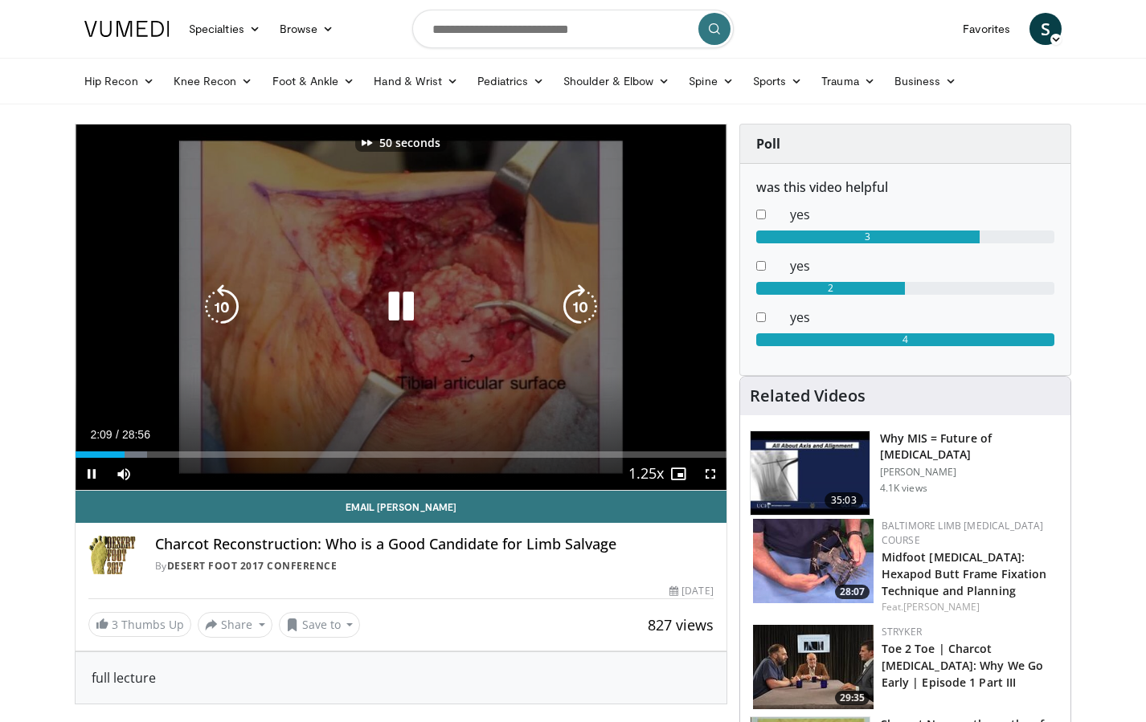
click at [575, 305] on icon "Video Player" at bounding box center [580, 306] width 45 height 45
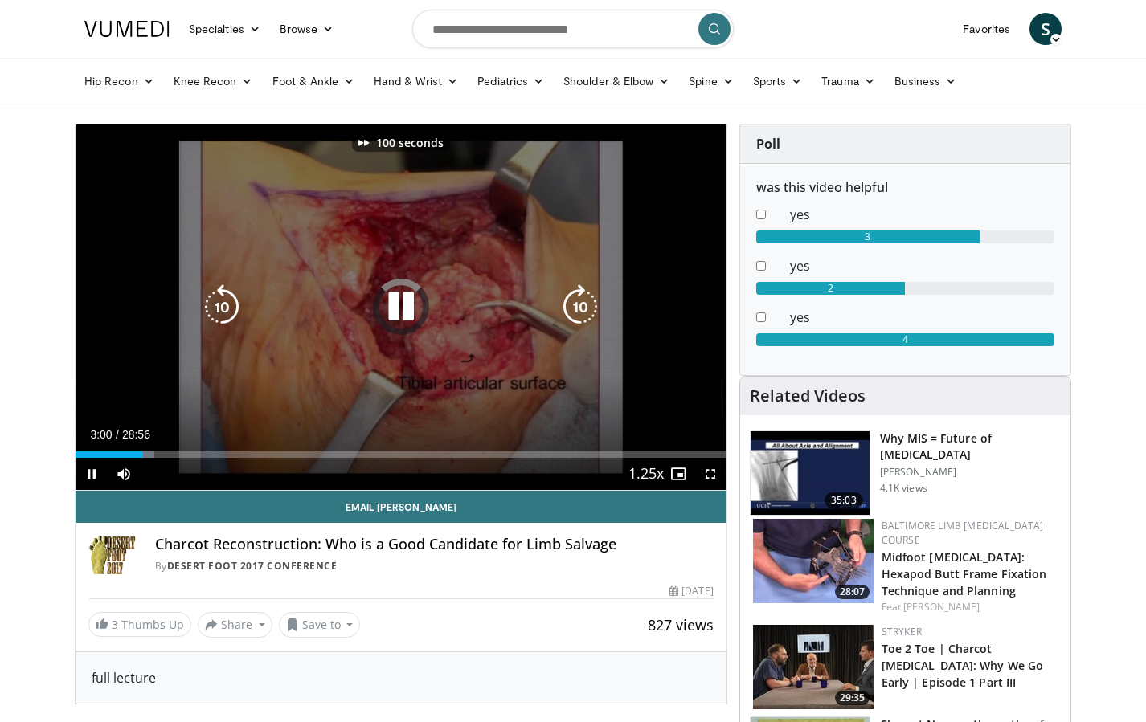
click at [575, 305] on icon "Video Player" at bounding box center [580, 306] width 45 height 45
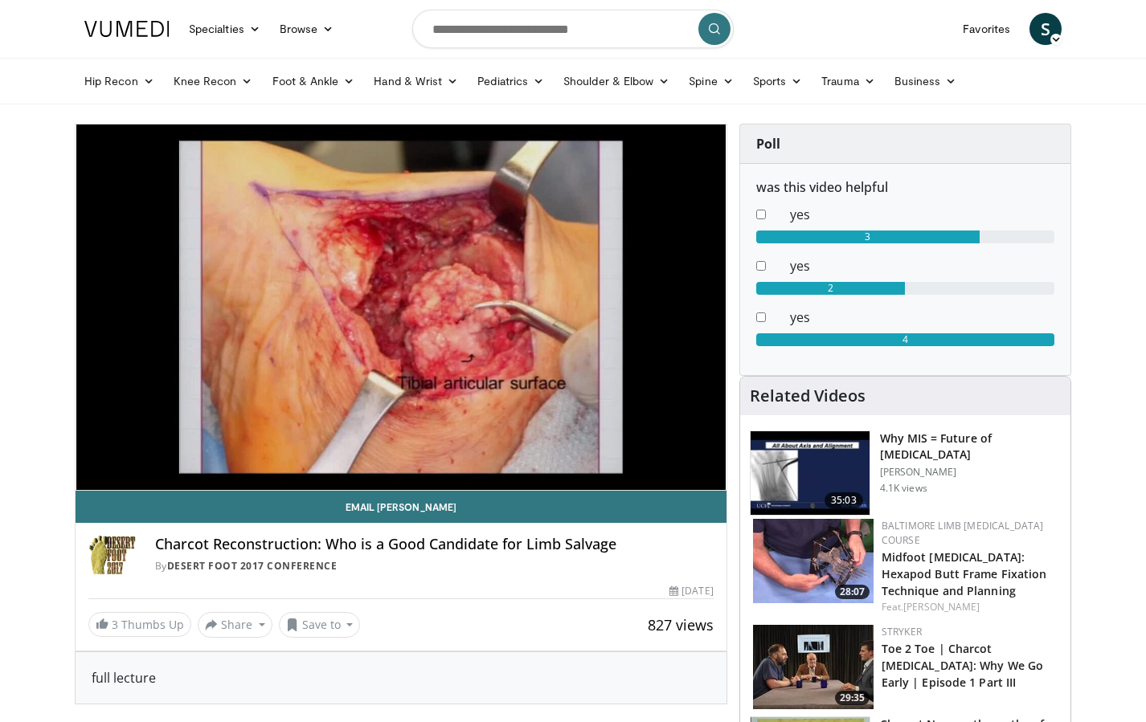
click at [575, 305] on div "130 seconds Tap to unmute" at bounding box center [401, 308] width 651 height 366
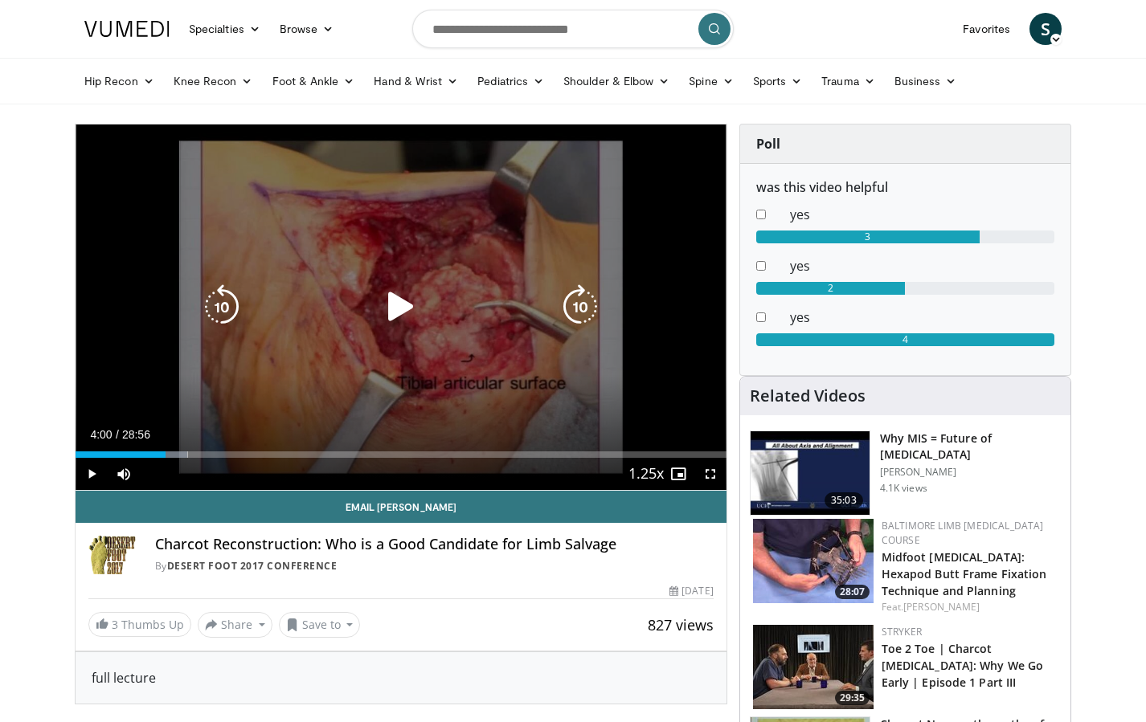
click at [542, 287] on div "130 seconds Tap to unmute" at bounding box center [401, 308] width 651 height 366
click at [579, 305] on icon "Video Player" at bounding box center [580, 306] width 45 height 45
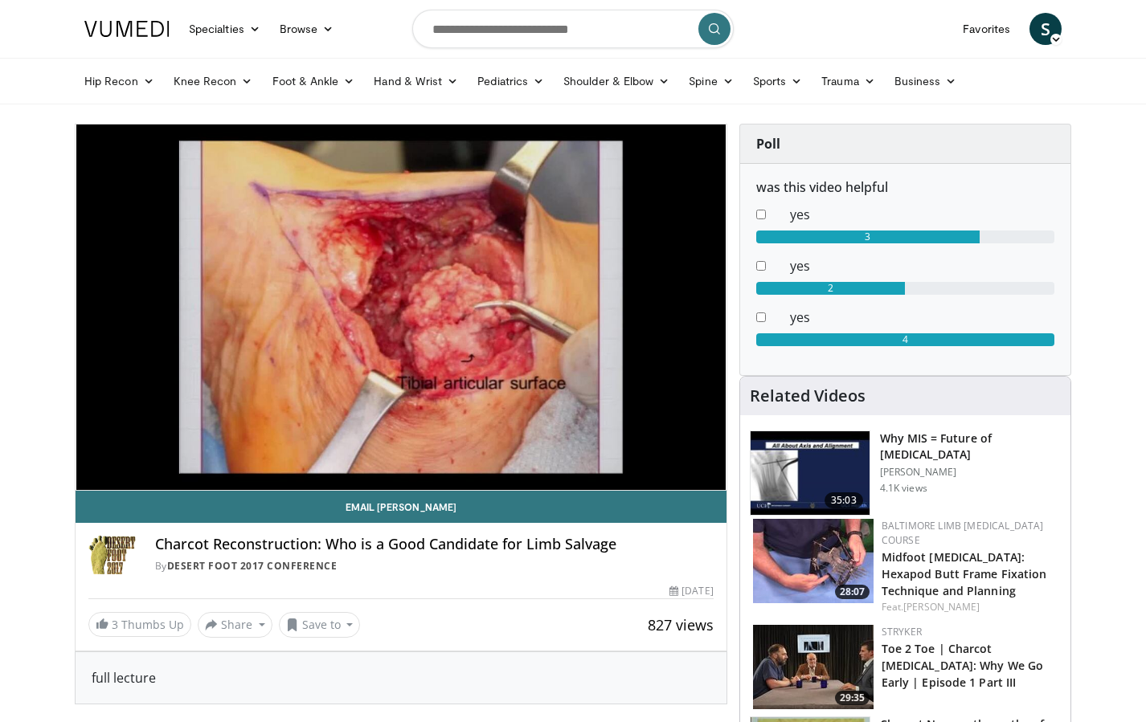
click at [579, 305] on div "10 seconds Tap to unmute" at bounding box center [401, 308] width 651 height 366
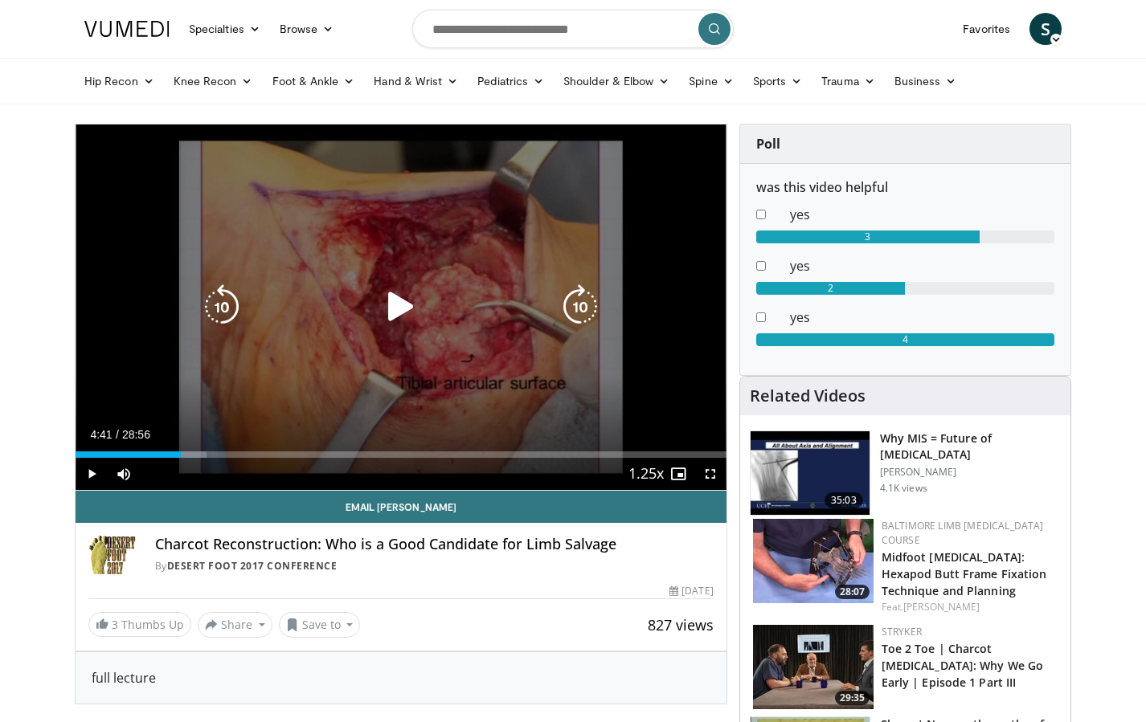
click at [580, 309] on icon "Video Player" at bounding box center [580, 306] width 45 height 45
click at [390, 301] on icon "Video Player" at bounding box center [401, 306] width 45 height 45
click at [578, 305] on icon "Video Player" at bounding box center [580, 306] width 45 height 45
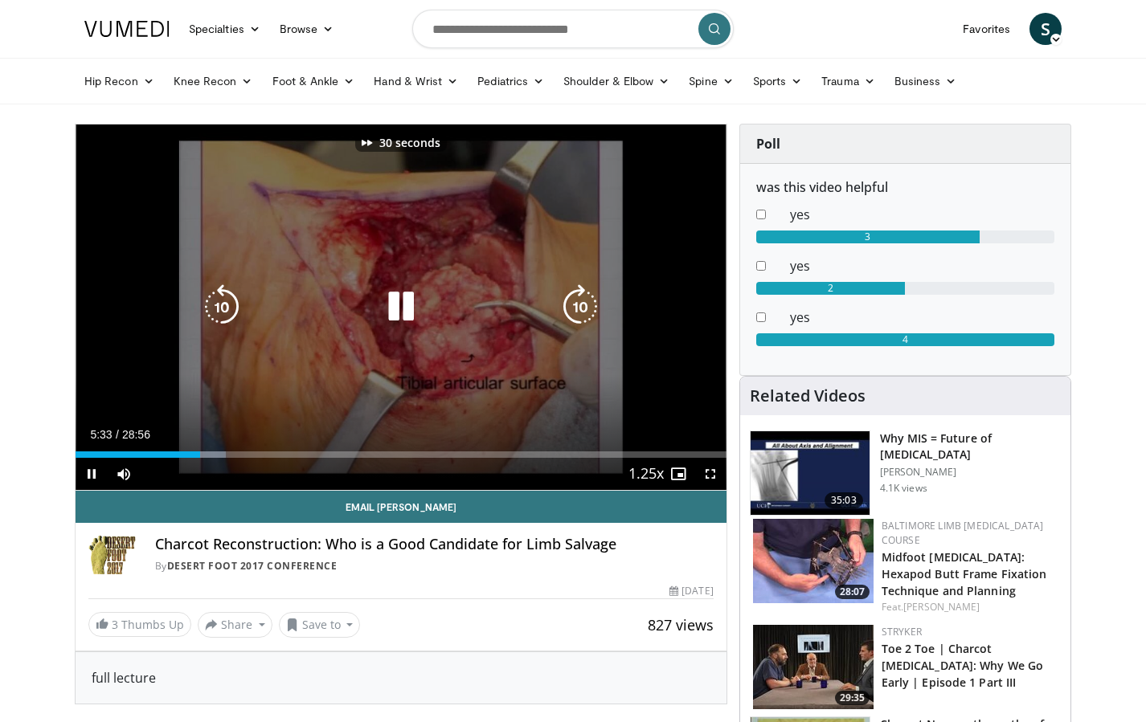
click at [578, 305] on icon "Video Player" at bounding box center [580, 306] width 45 height 45
click at [583, 310] on icon "Video Player" at bounding box center [580, 306] width 45 height 45
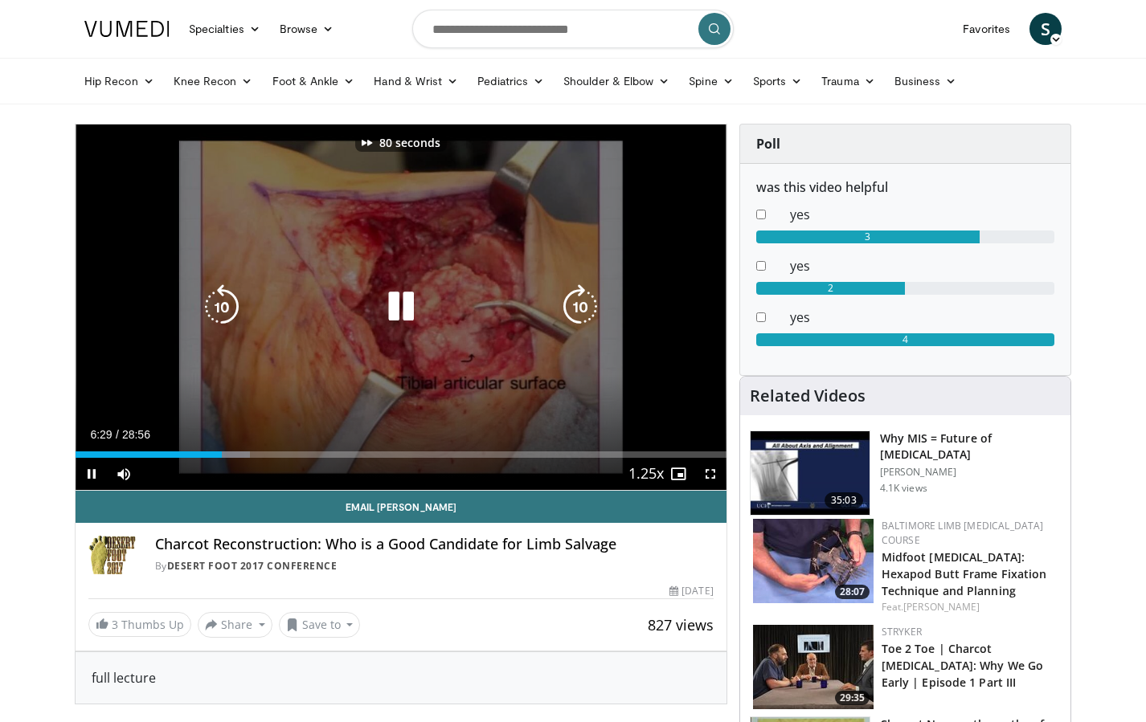
click at [573, 308] on icon "Video Player" at bounding box center [580, 306] width 45 height 45
click at [583, 305] on icon "Video Player" at bounding box center [580, 306] width 45 height 45
click at [563, 293] on icon "Video Player" at bounding box center [580, 306] width 45 height 45
click at [585, 304] on icon "Video Player" at bounding box center [580, 306] width 45 height 45
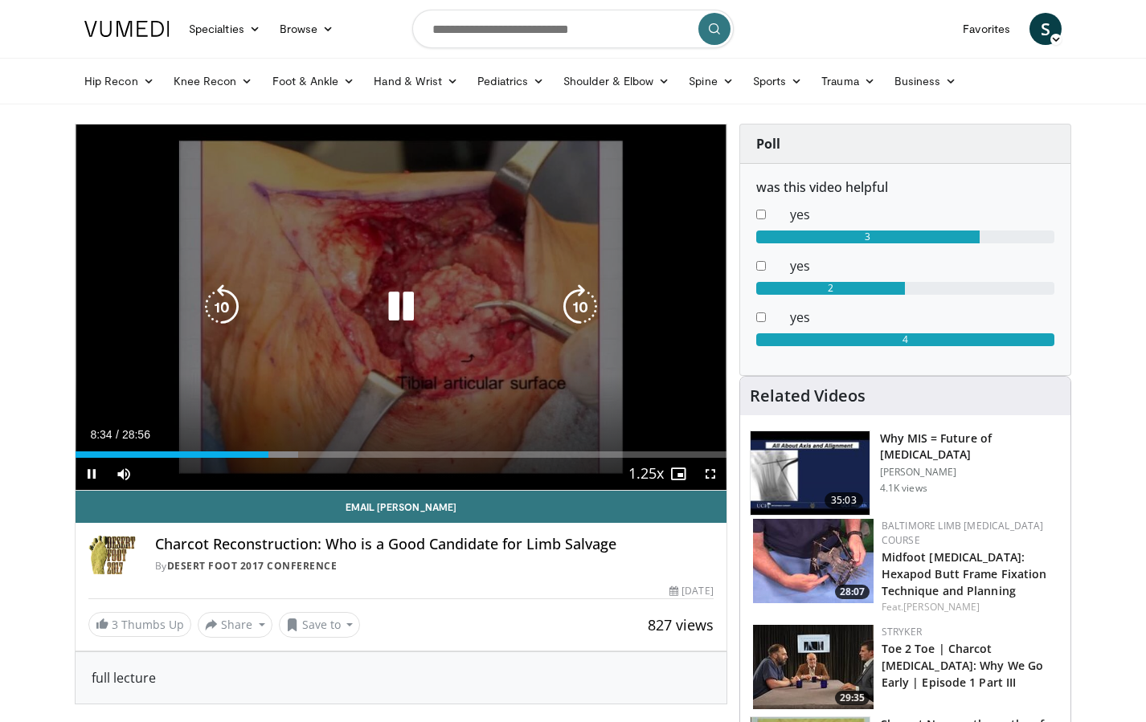
click at [575, 303] on icon "Video Player" at bounding box center [580, 306] width 45 height 45
click at [585, 305] on icon "Video Player" at bounding box center [580, 306] width 45 height 45
click at [584, 308] on icon "Video Player" at bounding box center [580, 306] width 45 height 45
click at [583, 308] on icon "Video Player" at bounding box center [580, 306] width 45 height 45
click at [578, 297] on icon "Video Player" at bounding box center [580, 306] width 45 height 45
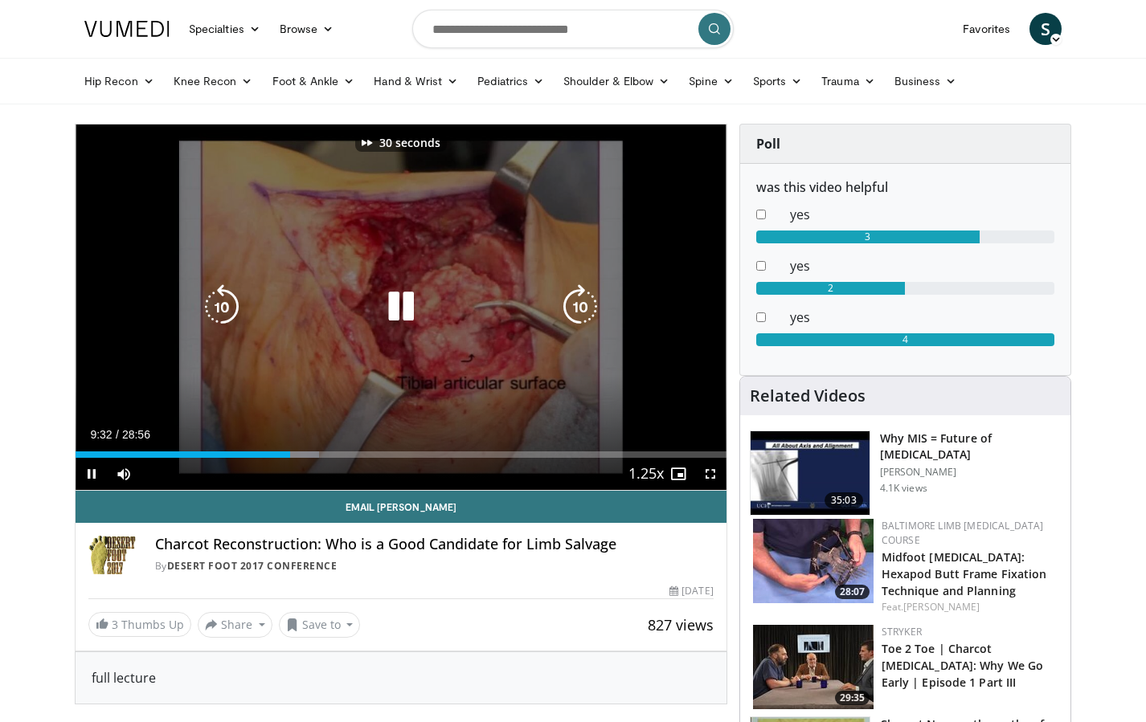
click at [578, 297] on icon "Video Player" at bounding box center [580, 306] width 45 height 45
click at [583, 301] on icon "Video Player" at bounding box center [580, 306] width 45 height 45
click at [567, 291] on icon "Video Player" at bounding box center [580, 306] width 45 height 45
click at [577, 304] on icon "Video Player" at bounding box center [580, 306] width 45 height 45
click at [583, 307] on icon "Video Player" at bounding box center [580, 306] width 45 height 45
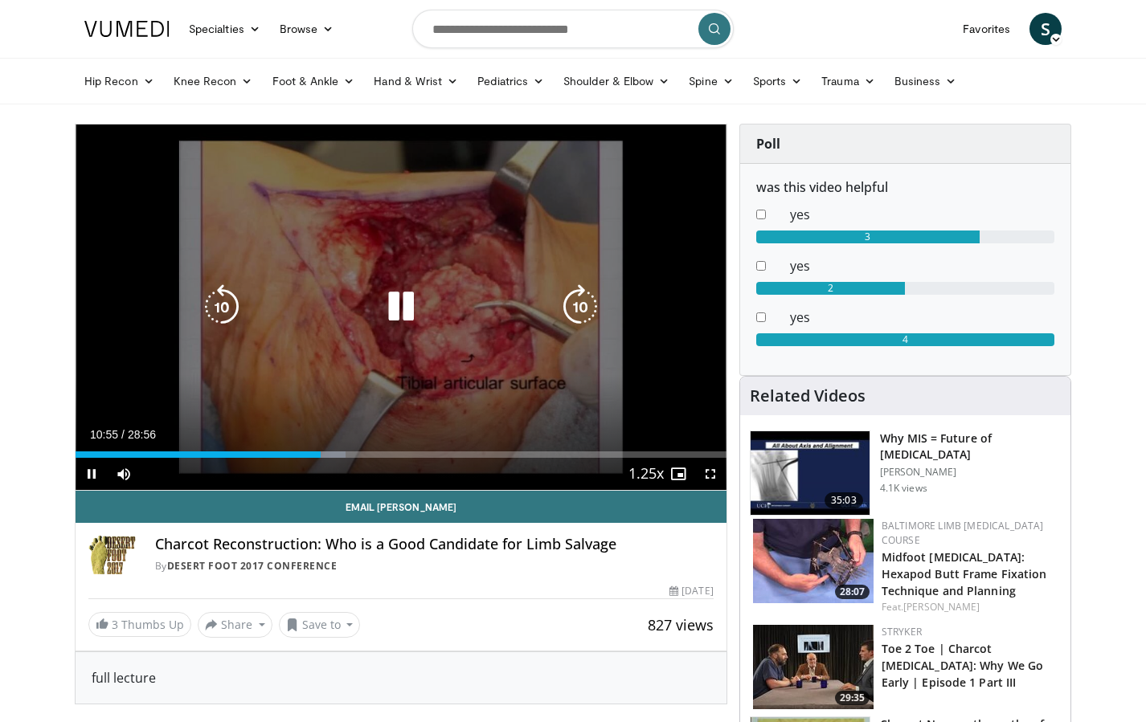
click at [581, 305] on icon "Video Player" at bounding box center [580, 306] width 45 height 45
click at [579, 304] on icon "Video Player" at bounding box center [580, 306] width 45 height 45
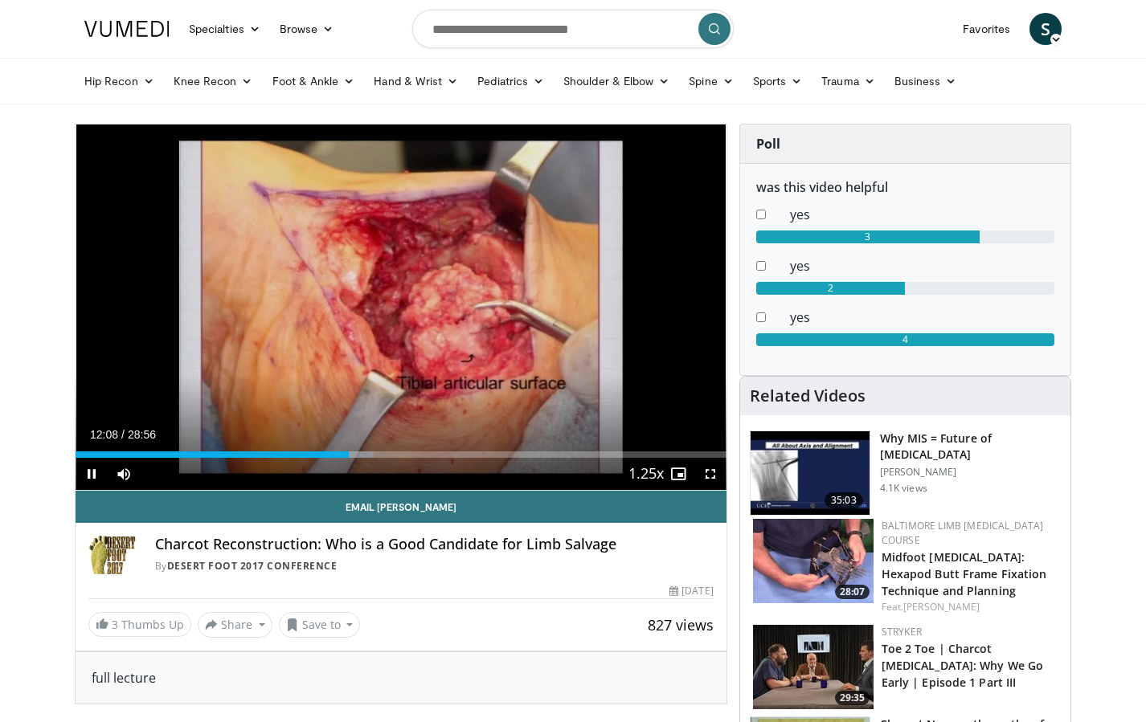
click at [710, 474] on span "Video Player" at bounding box center [710, 474] width 32 height 32
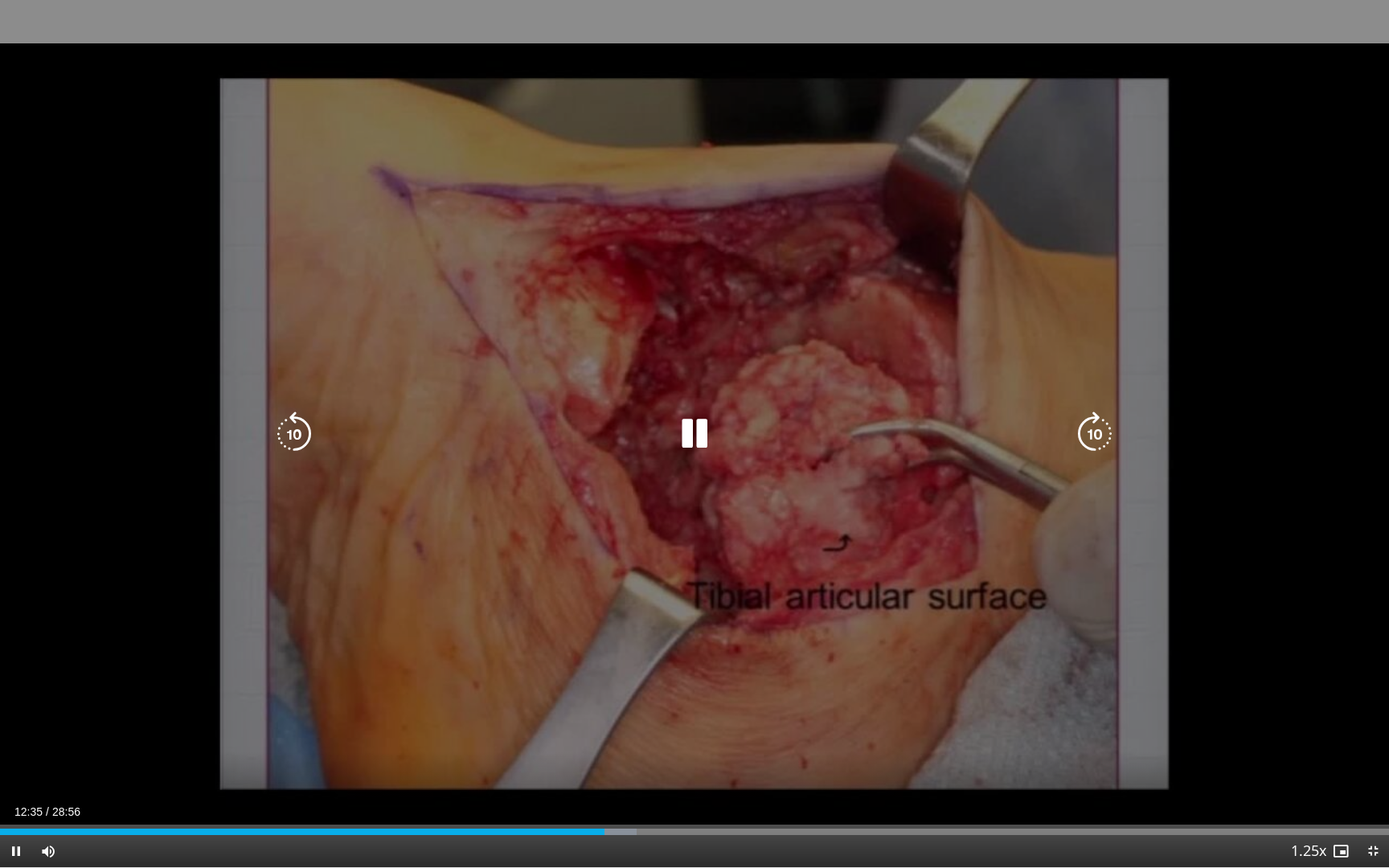
click at [1090, 430] on icon "Video Player" at bounding box center [1094, 433] width 45 height 45
click at [1090, 431] on icon "Video Player" at bounding box center [1094, 433] width 45 height 45
click at [1095, 433] on icon "Video Player" at bounding box center [1094, 433] width 45 height 45
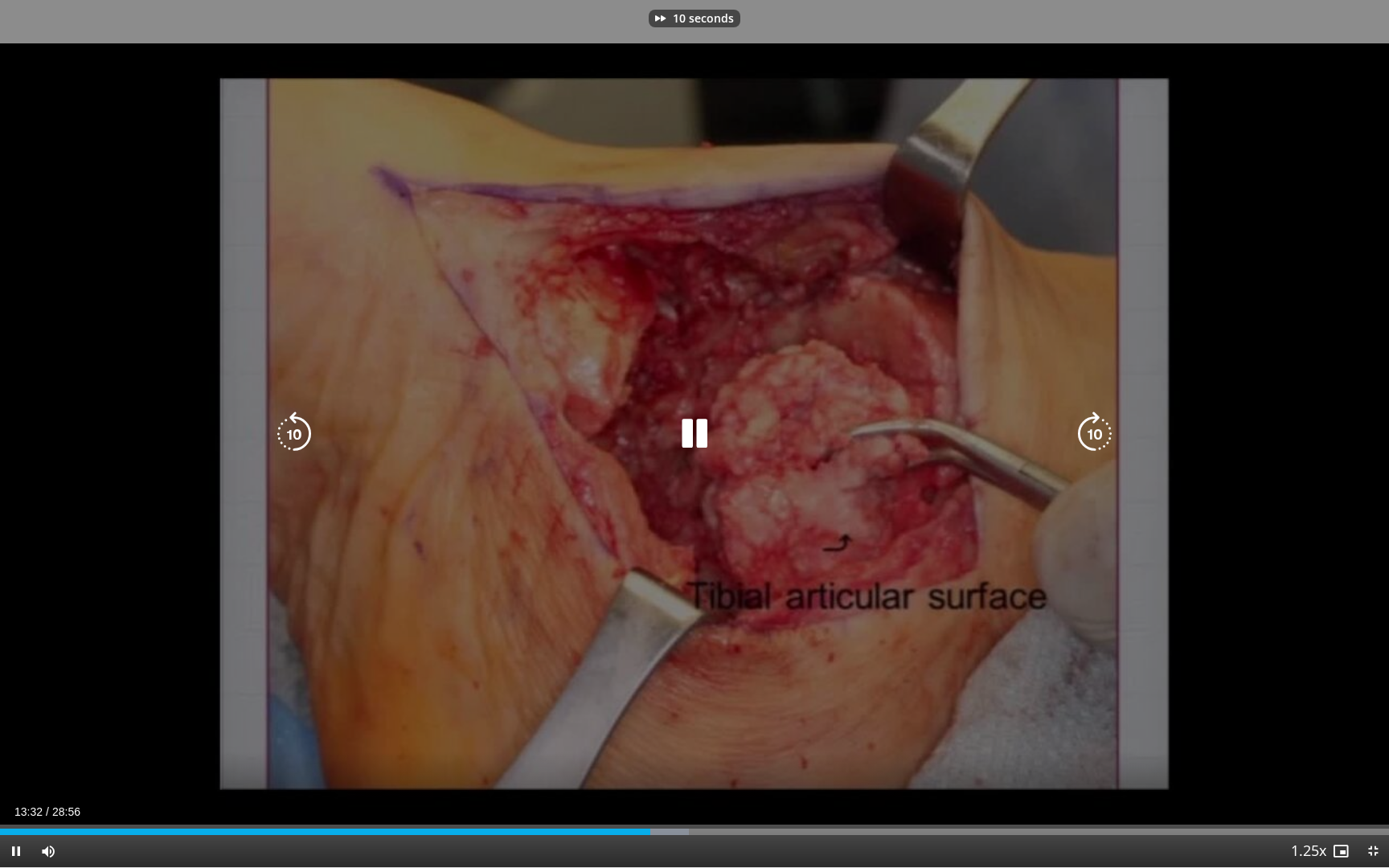
click at [1095, 432] on icon "Video Player" at bounding box center [1094, 433] width 45 height 45
click at [1088, 427] on icon "Video Player" at bounding box center [1094, 433] width 45 height 45
click at [1087, 434] on icon "Video Player" at bounding box center [1094, 433] width 45 height 45
click at [1091, 431] on icon "Video Player" at bounding box center [1094, 433] width 45 height 45
click at [1091, 428] on icon "Video Player" at bounding box center [1094, 433] width 45 height 45
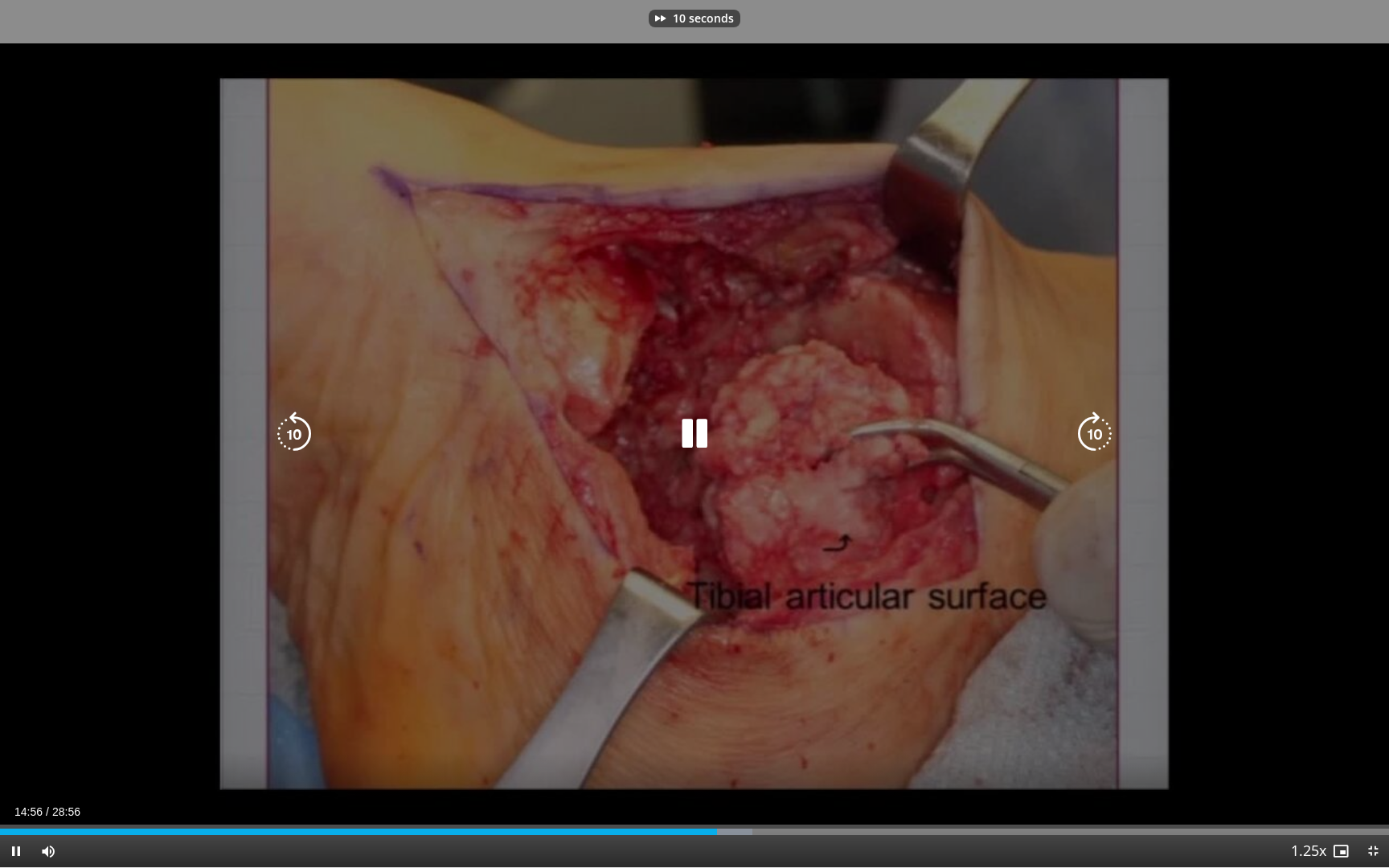
click at [1091, 428] on icon "Video Player" at bounding box center [1094, 433] width 45 height 45
click at [1095, 429] on icon "Video Player" at bounding box center [1094, 433] width 45 height 45
click at [1084, 432] on icon "Video Player" at bounding box center [1094, 433] width 45 height 45
click at [1096, 432] on icon "Video Player" at bounding box center [1094, 433] width 45 height 45
click at [1095, 436] on icon "Video Player" at bounding box center [1094, 433] width 45 height 45
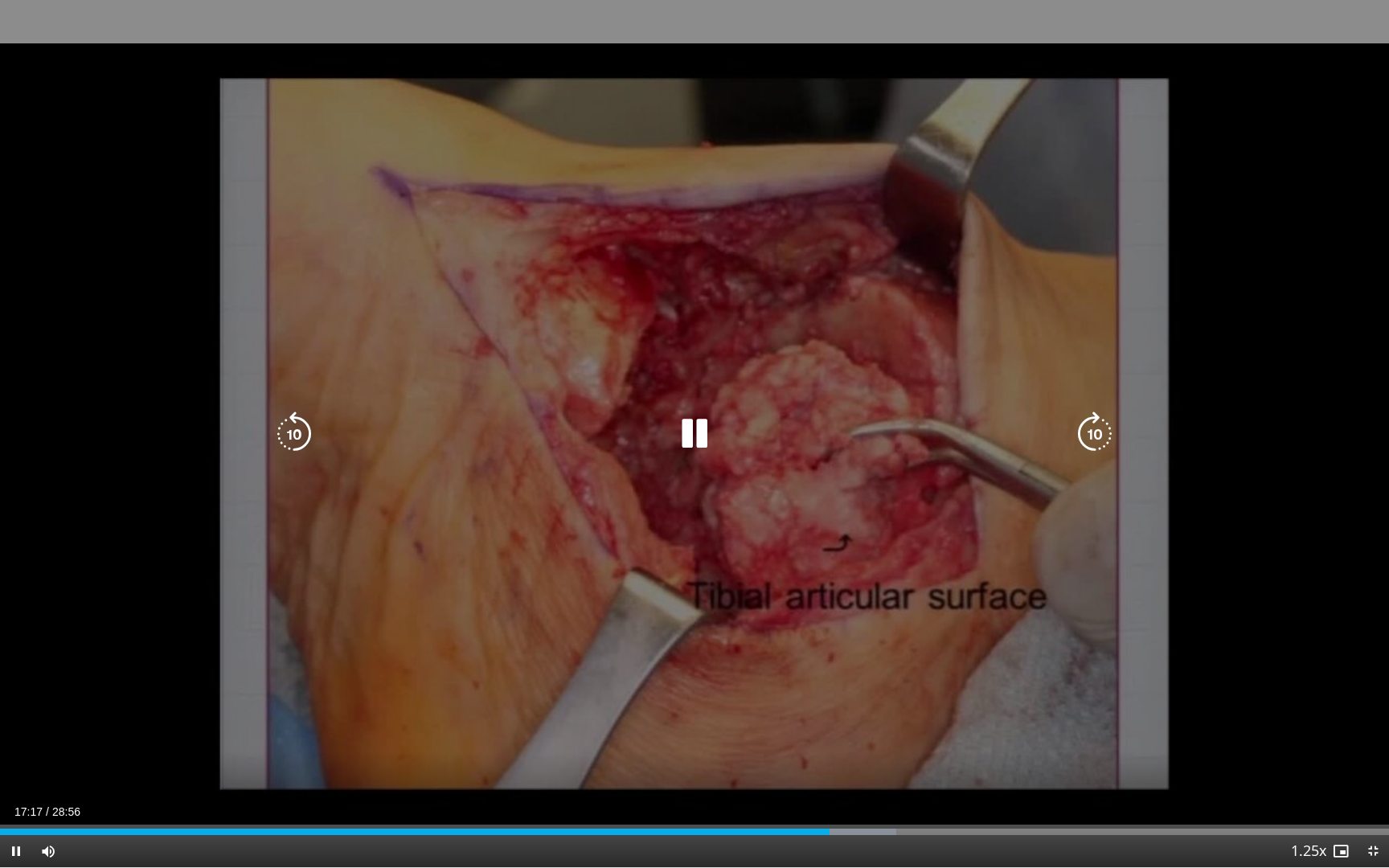
click at [1095, 436] on div "10 seconds Tap to unmute" at bounding box center [694, 433] width 1389 height 867
click at [685, 437] on icon "Video Player" at bounding box center [694, 433] width 45 height 45
click at [1086, 433] on icon "Video Player" at bounding box center [1094, 433] width 45 height 45
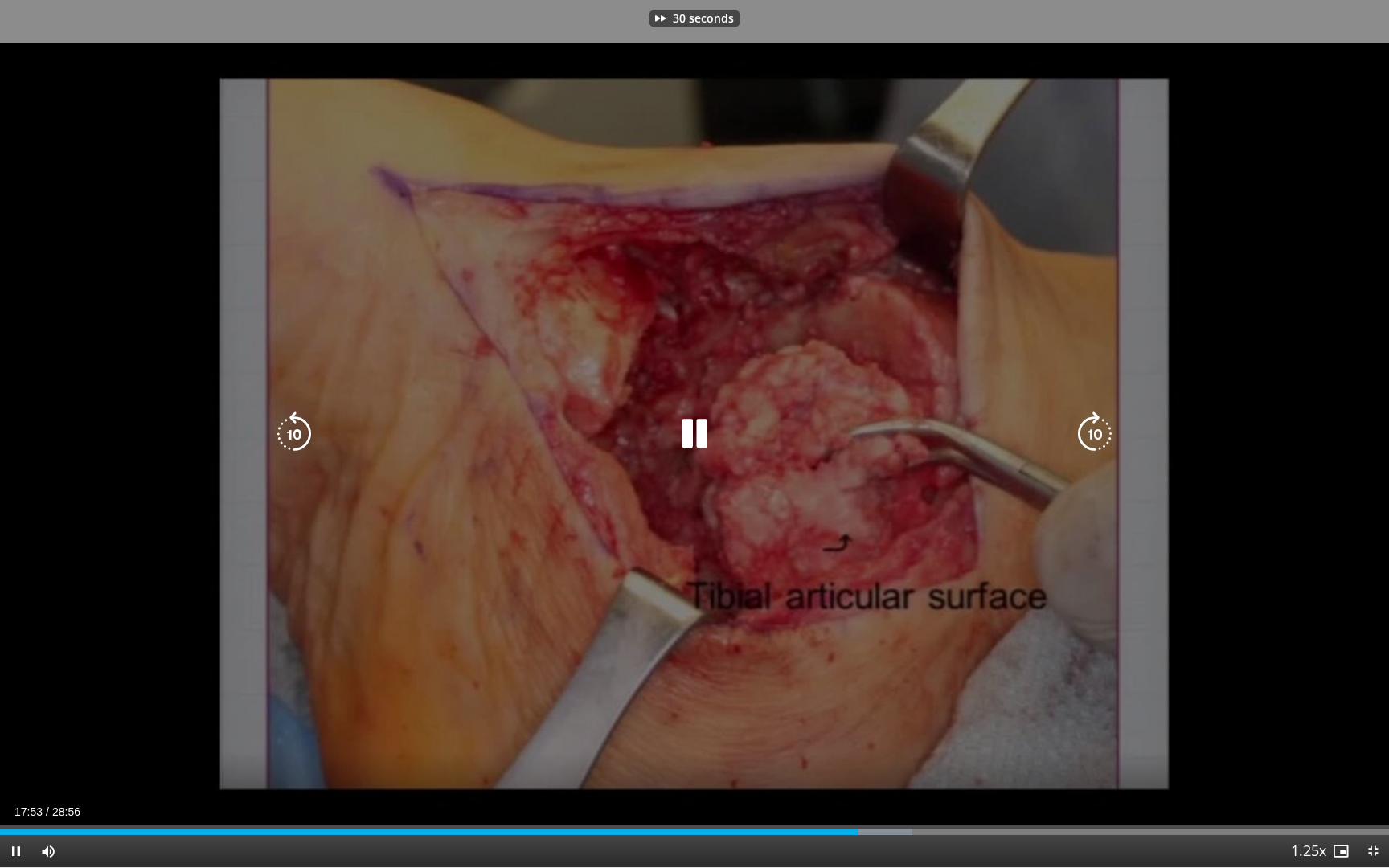
click at [1086, 433] on icon "Video Player" at bounding box center [1094, 433] width 45 height 45
click at [1087, 432] on icon "Video Player" at bounding box center [1094, 433] width 45 height 45
click at [1085, 420] on icon "Video Player" at bounding box center [1094, 433] width 45 height 45
click at [1086, 428] on icon "Video Player" at bounding box center [1094, 433] width 45 height 45
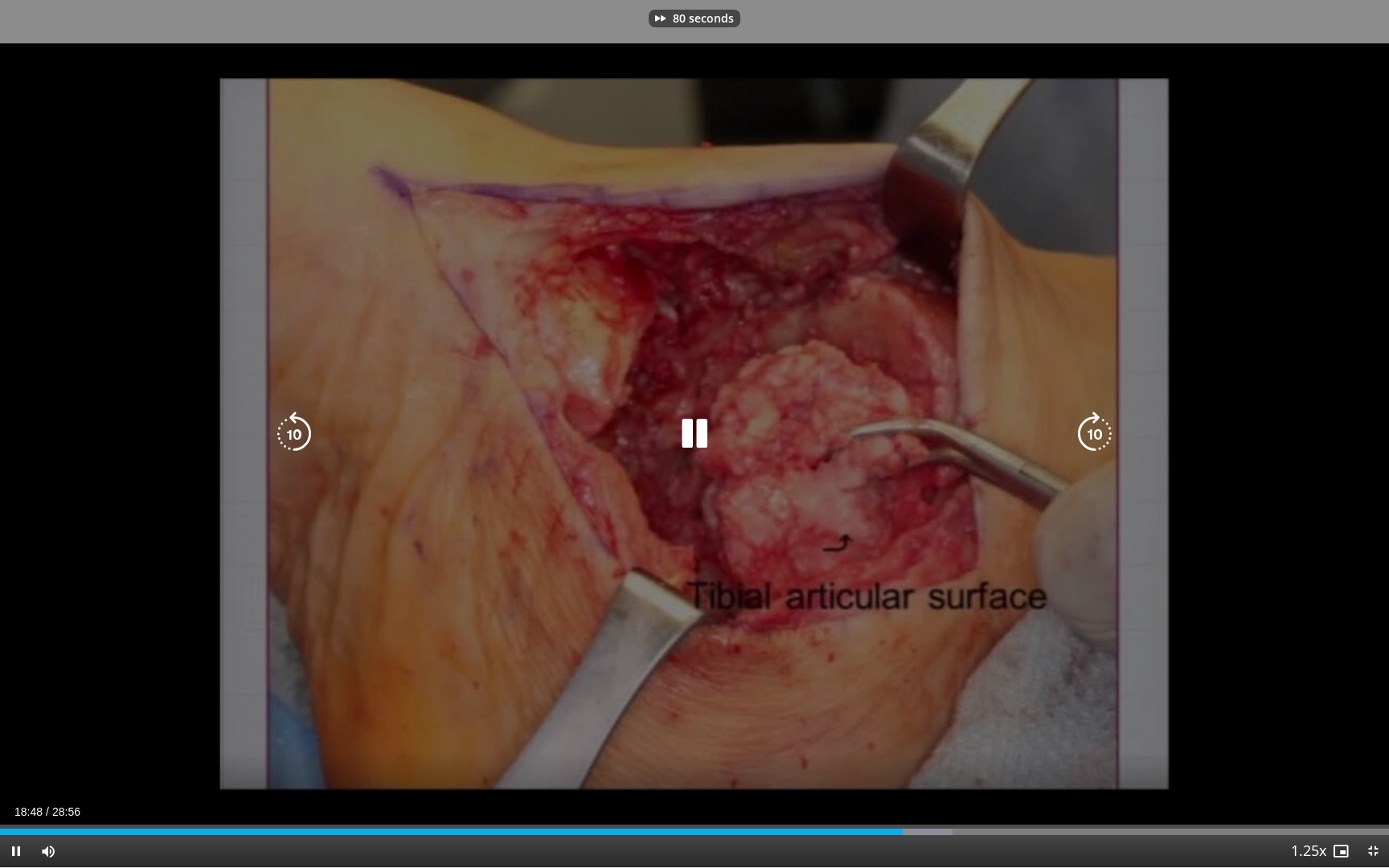
click at [1086, 428] on icon "Video Player" at bounding box center [1094, 433] width 45 height 45
click at [1086, 424] on icon "Video Player" at bounding box center [1094, 433] width 45 height 45
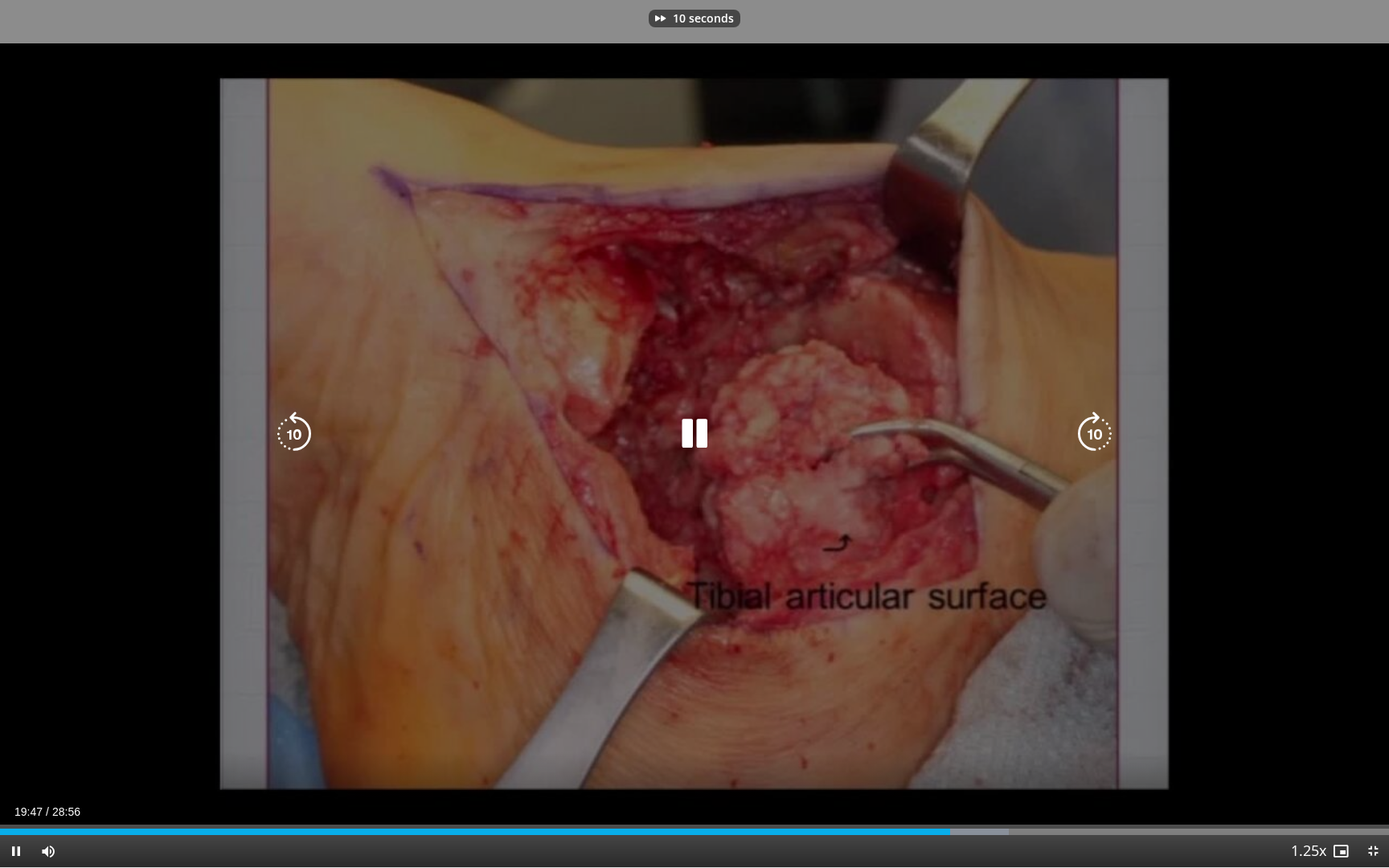
click at [1086, 424] on icon "Video Player" at bounding box center [1094, 433] width 45 height 45
click at [1086, 425] on icon "Video Player" at bounding box center [1094, 433] width 45 height 45
click at [1085, 425] on icon "Video Player" at bounding box center [1094, 433] width 45 height 45
click at [1095, 431] on icon "Video Player" at bounding box center [1094, 433] width 45 height 45
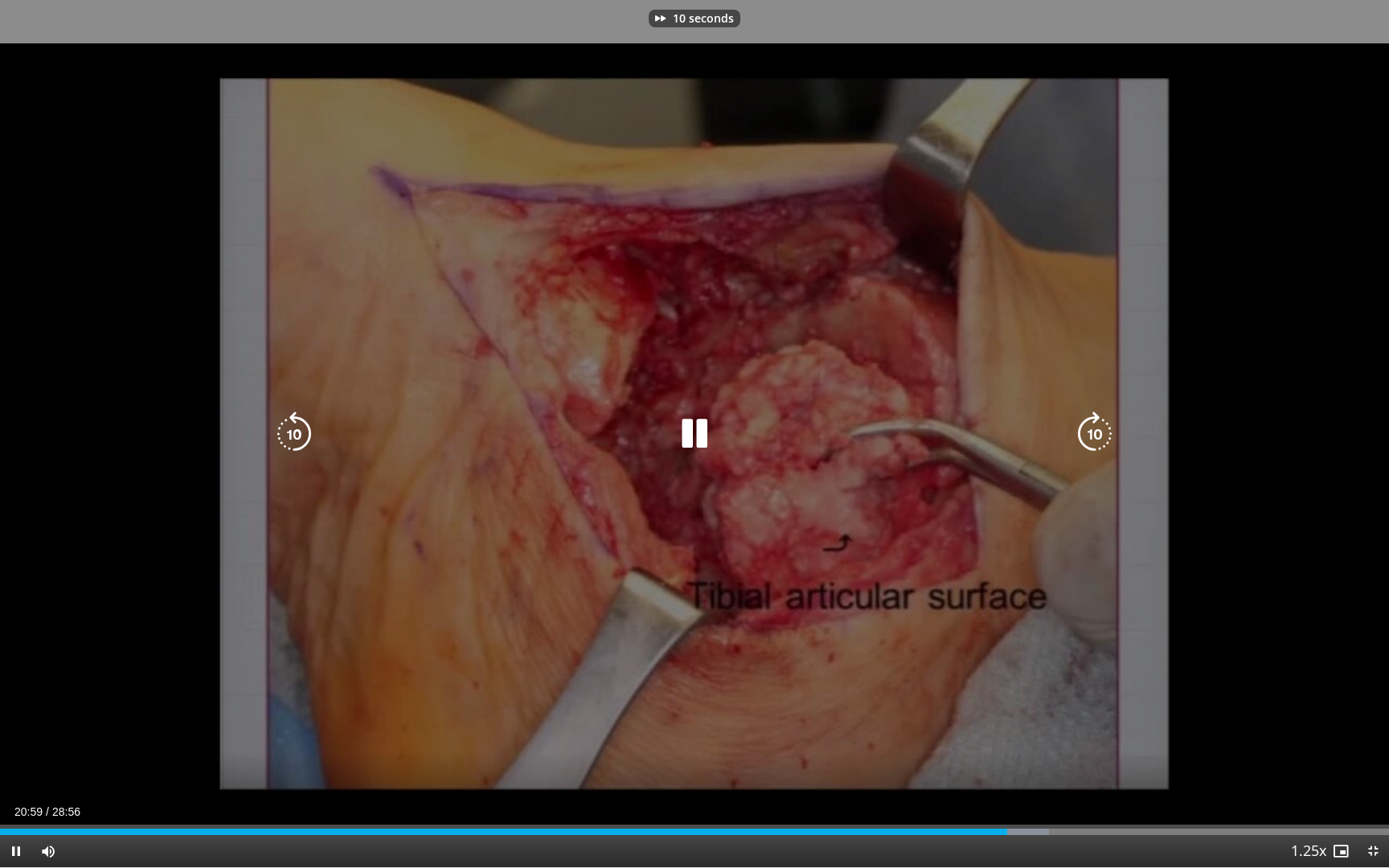
click at [1094, 431] on icon "Video Player" at bounding box center [1094, 433] width 45 height 45
click at [1093, 433] on icon "Video Player" at bounding box center [1094, 433] width 45 height 45
click at [1099, 426] on icon "Video Player" at bounding box center [1094, 433] width 45 height 45
click at [1088, 428] on icon "Video Player" at bounding box center [1094, 433] width 45 height 45
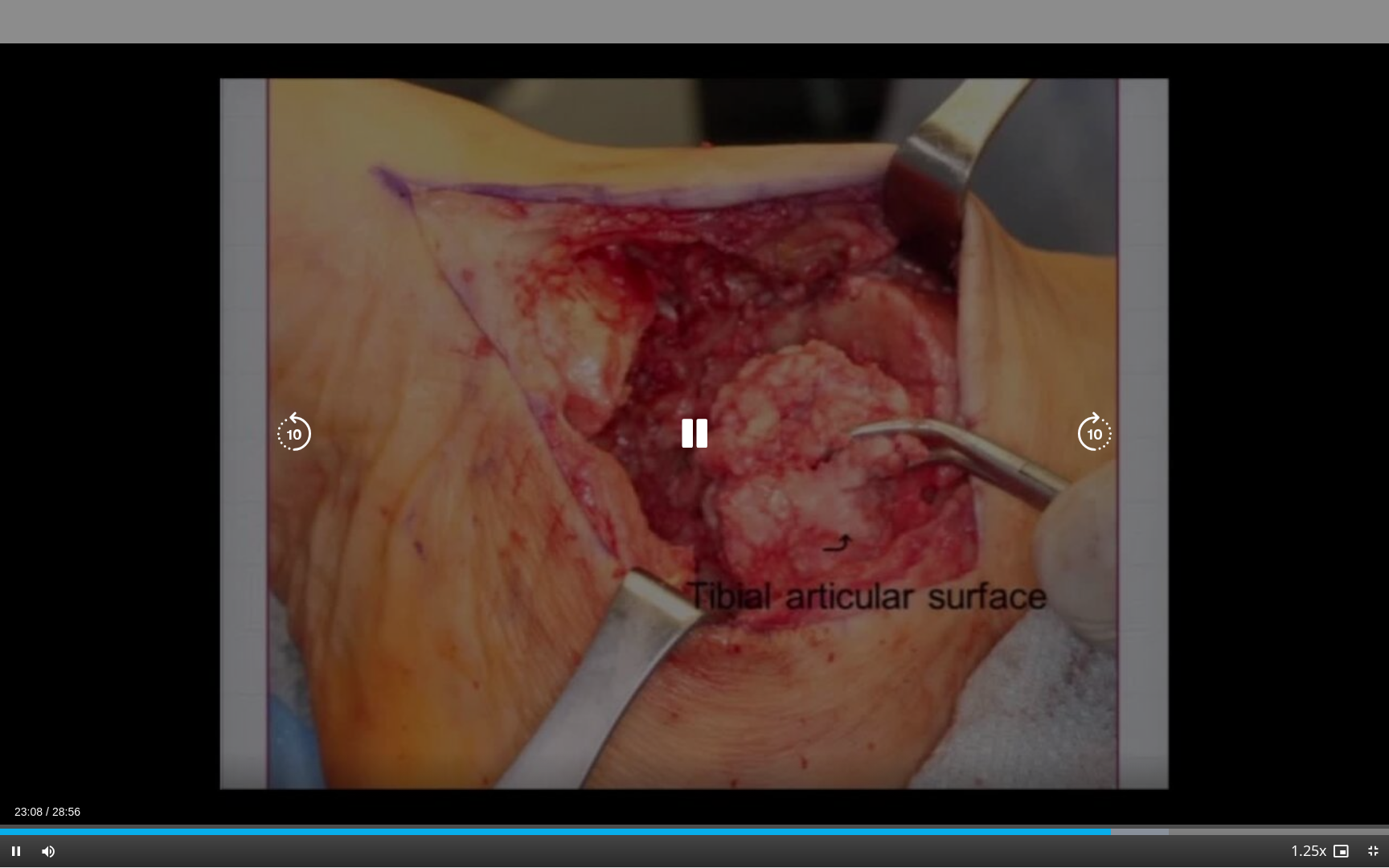
click at [1090, 430] on icon "Video Player" at bounding box center [1094, 433] width 45 height 45
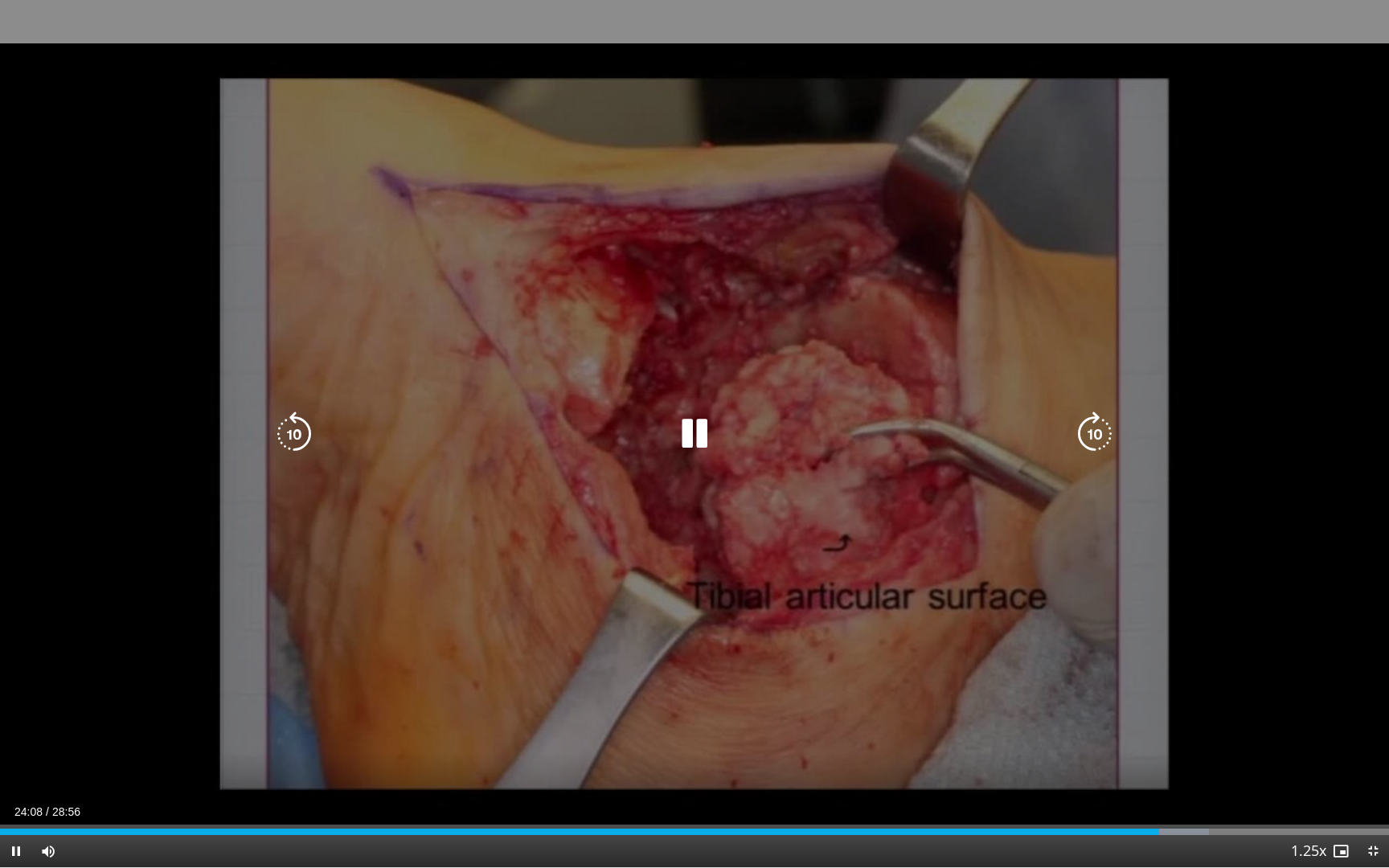
click at [1090, 436] on icon "Video Player" at bounding box center [1094, 433] width 45 height 45
click at [1089, 436] on icon "Video Player" at bounding box center [1094, 433] width 45 height 45
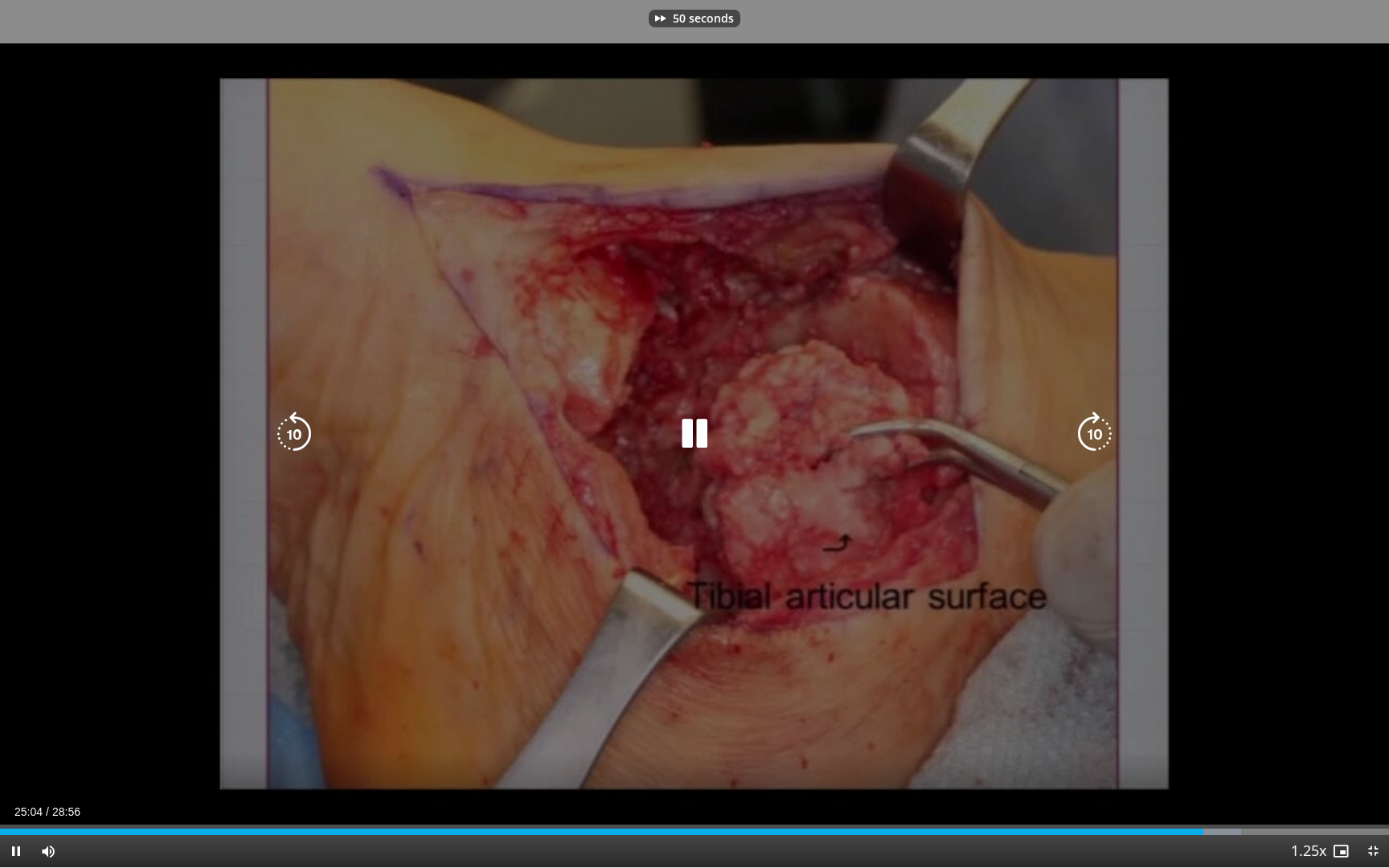
click at [1089, 436] on icon "Video Player" at bounding box center [1094, 433] width 45 height 45
click at [1091, 436] on icon "Video Player" at bounding box center [1094, 433] width 45 height 45
click at [1095, 432] on icon "Video Player" at bounding box center [1094, 433] width 45 height 45
click at [1102, 428] on icon "Video Player" at bounding box center [1094, 433] width 45 height 45
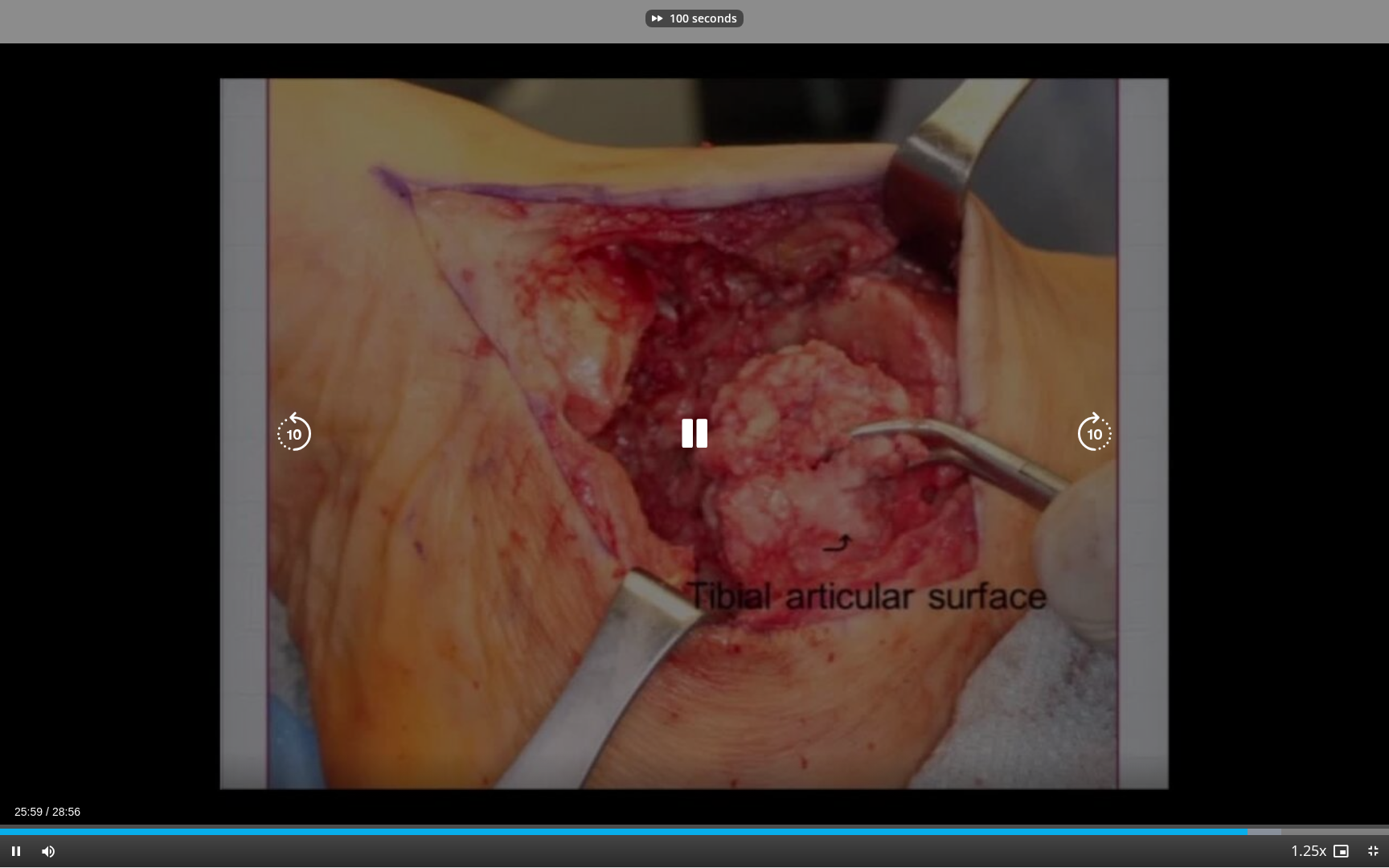
click at [1095, 426] on icon "Video Player" at bounding box center [1094, 433] width 45 height 45
click at [1095, 433] on icon "Video Player" at bounding box center [1094, 433] width 45 height 45
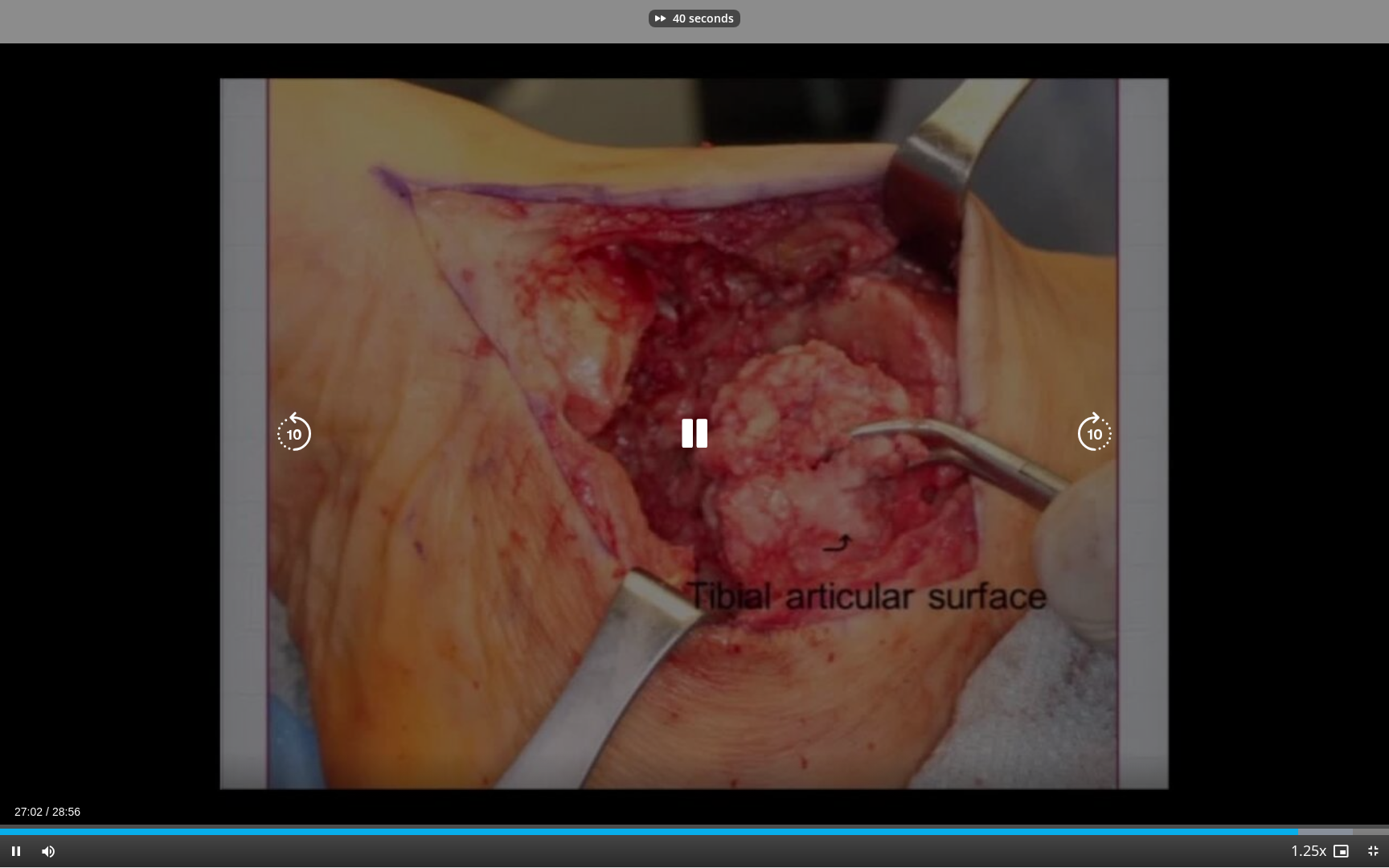
click at [1095, 433] on icon "Video Player" at bounding box center [1094, 433] width 45 height 45
click at [1091, 434] on icon "Video Player" at bounding box center [1094, 433] width 45 height 45
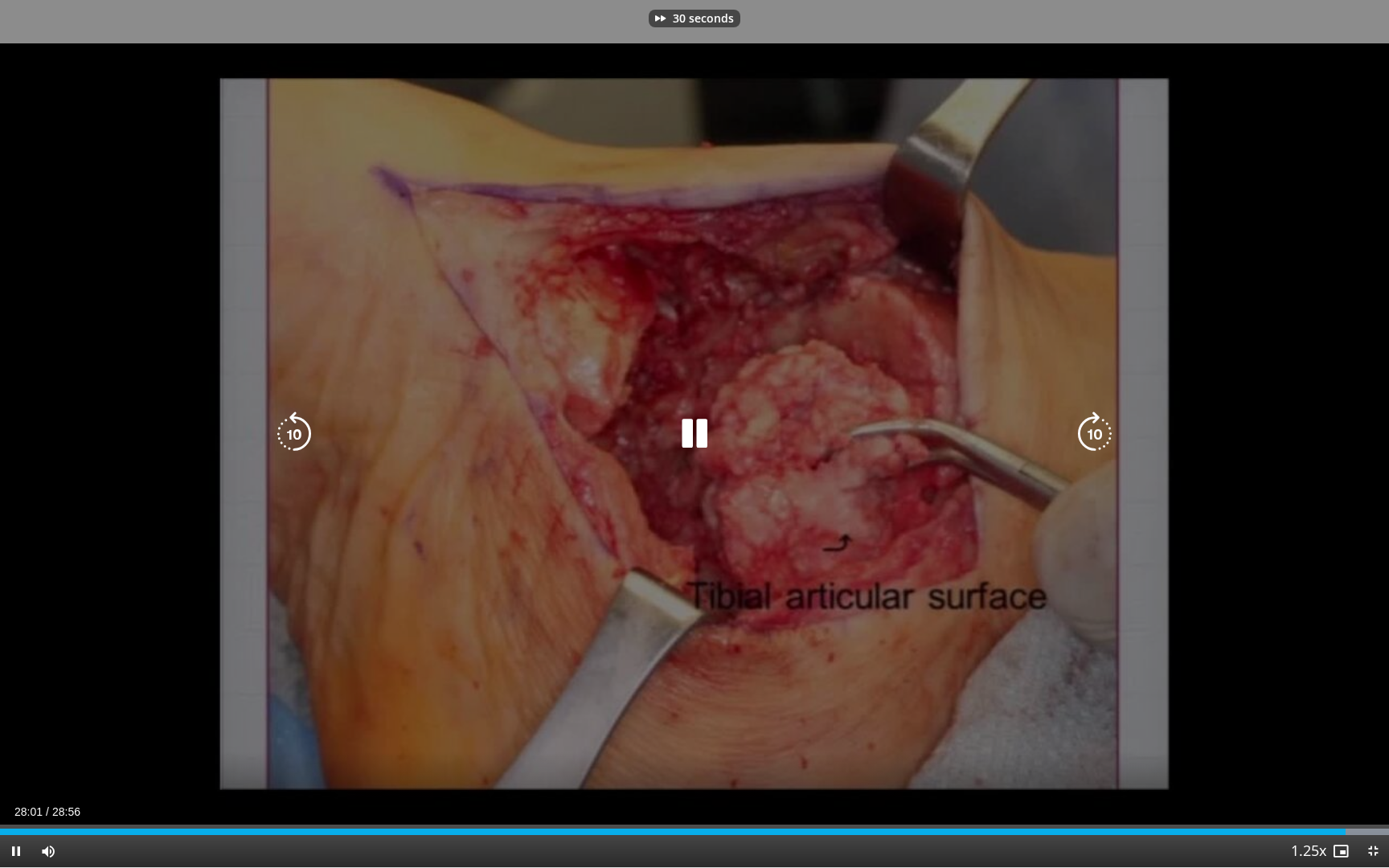
click at [1091, 434] on icon "Video Player" at bounding box center [1094, 433] width 45 height 45
click at [1091, 436] on icon "Video Player" at bounding box center [1094, 433] width 45 height 45
click at [1094, 433] on icon "Video Player" at bounding box center [1094, 433] width 45 height 45
